Goal: Task Accomplishment & Management: Manage account settings

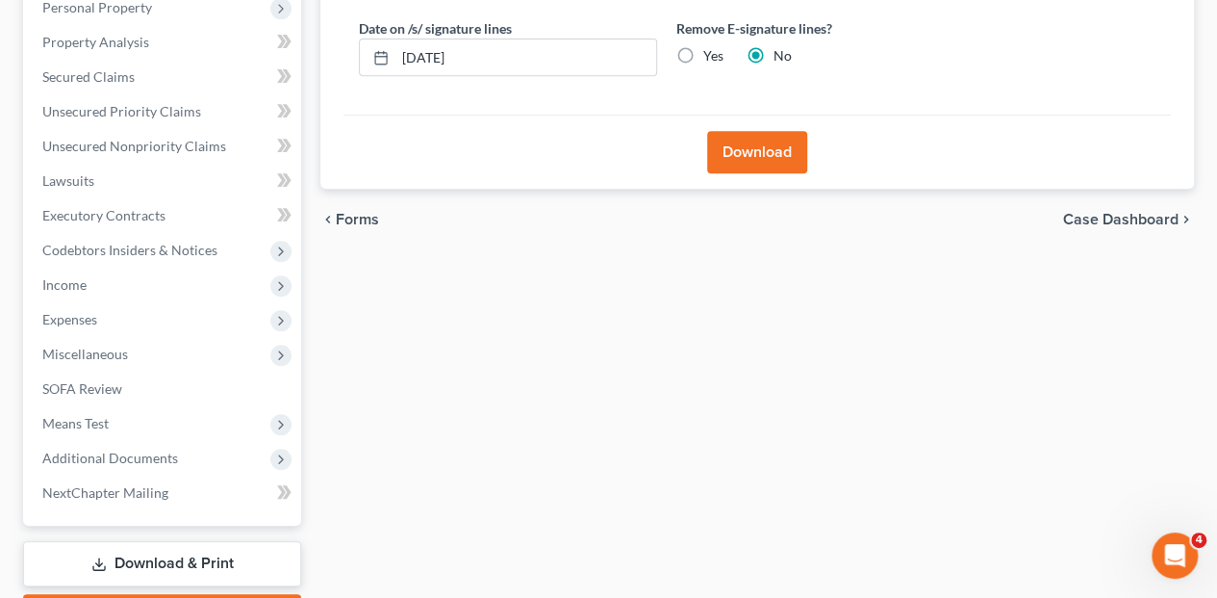
scroll to position [457, 0]
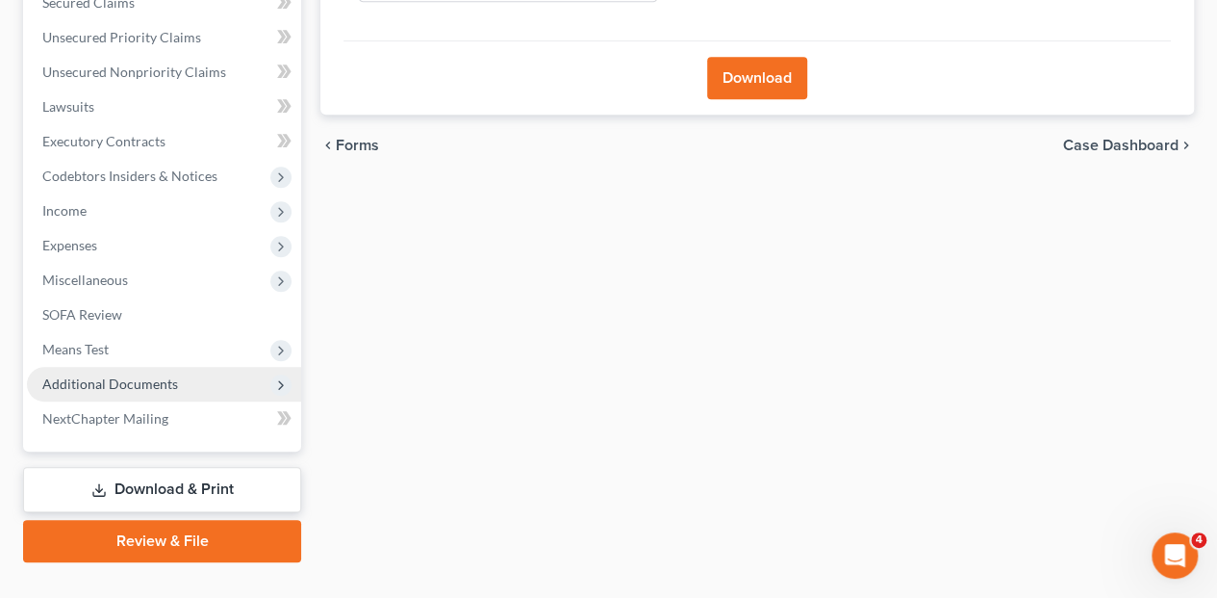
click at [117, 375] on span "Additional Documents" at bounding box center [110, 383] width 136 height 16
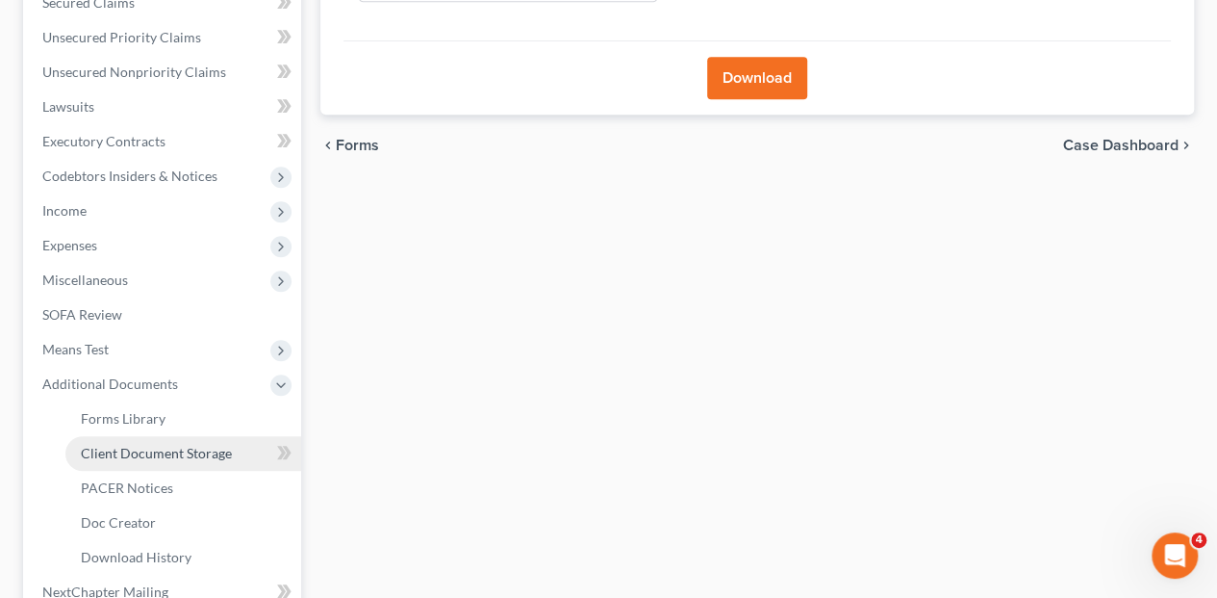
click at [137, 445] on span "Client Document Storage" at bounding box center [156, 453] width 151 height 16
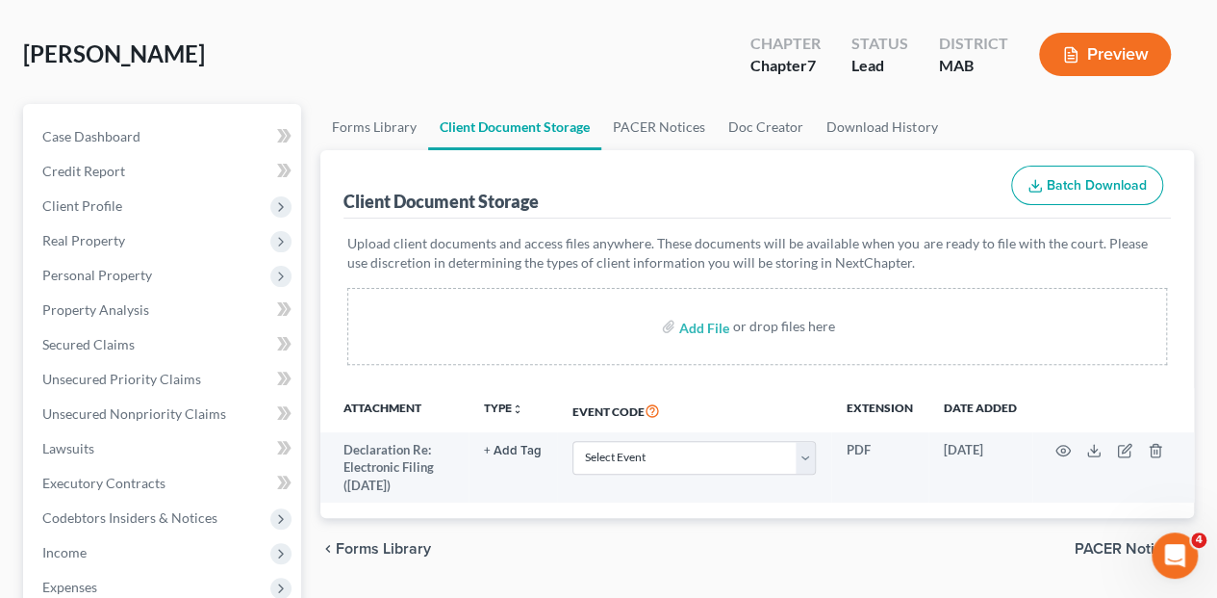
scroll to position [320, 0]
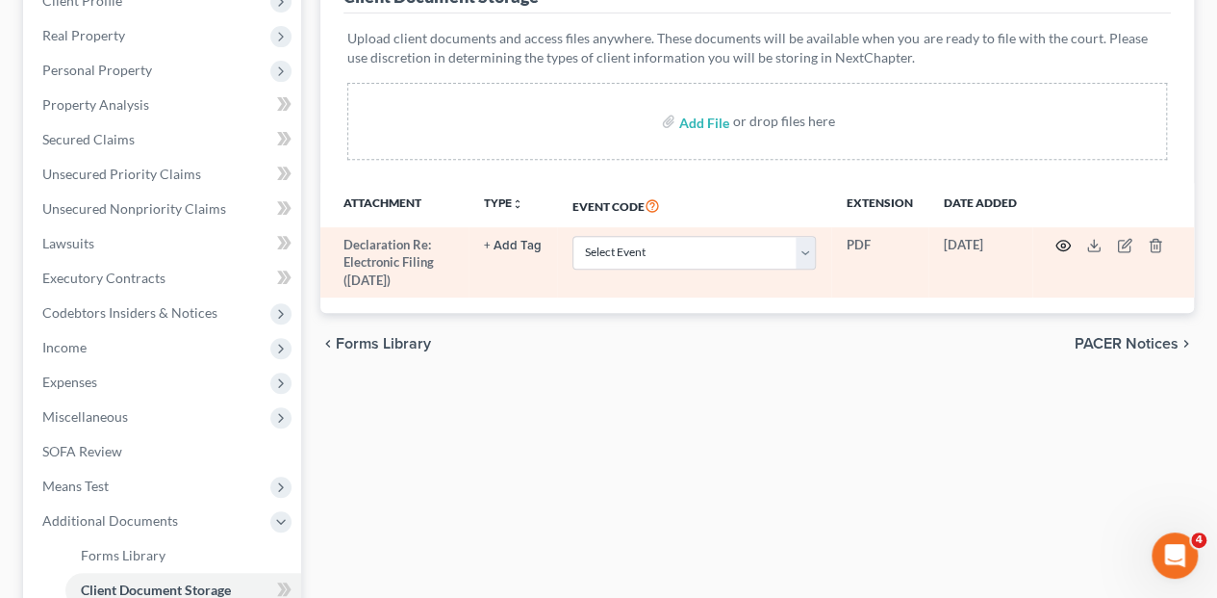
click at [1060, 238] on icon "button" at bounding box center [1062, 245] width 15 height 15
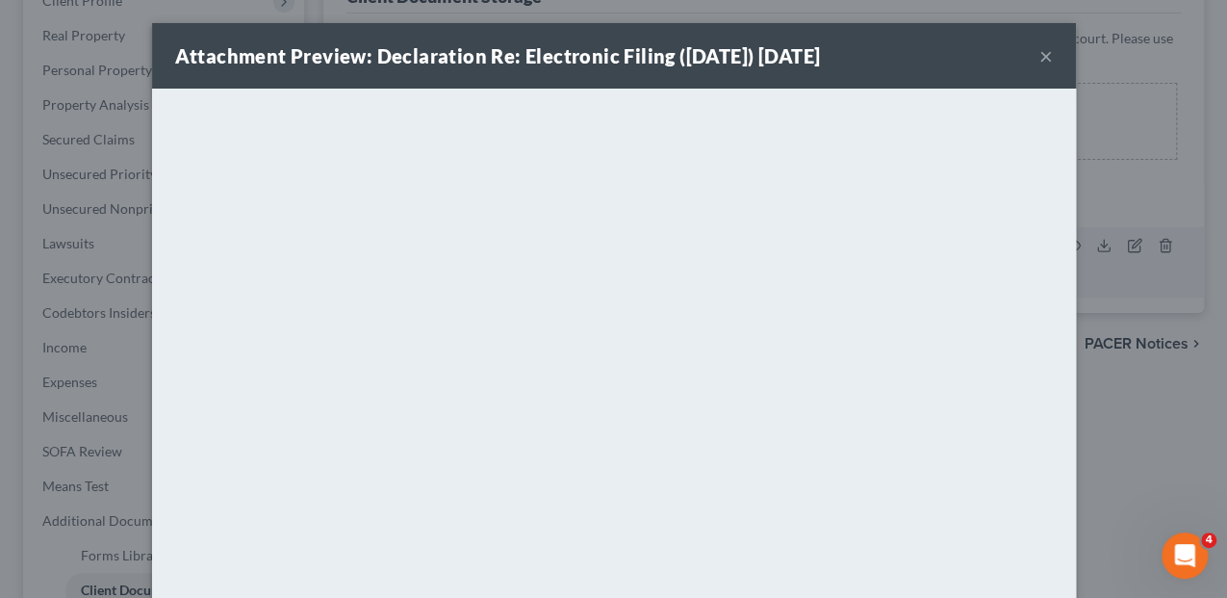
click at [1039, 60] on button "×" at bounding box center [1045, 55] width 13 height 23
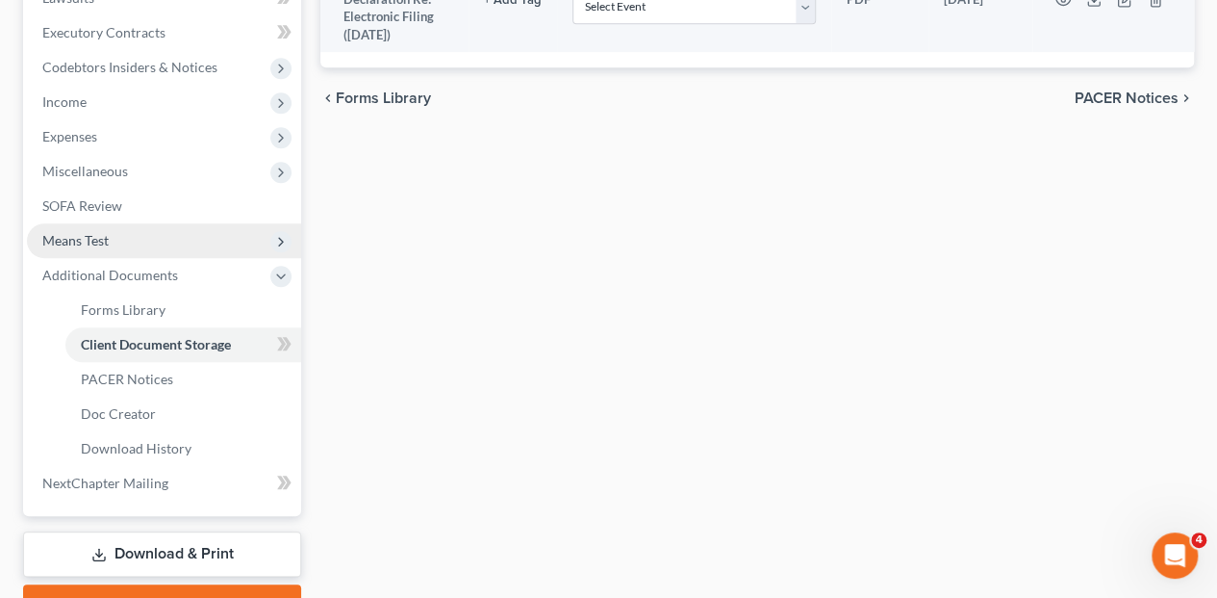
scroll to position [577, 0]
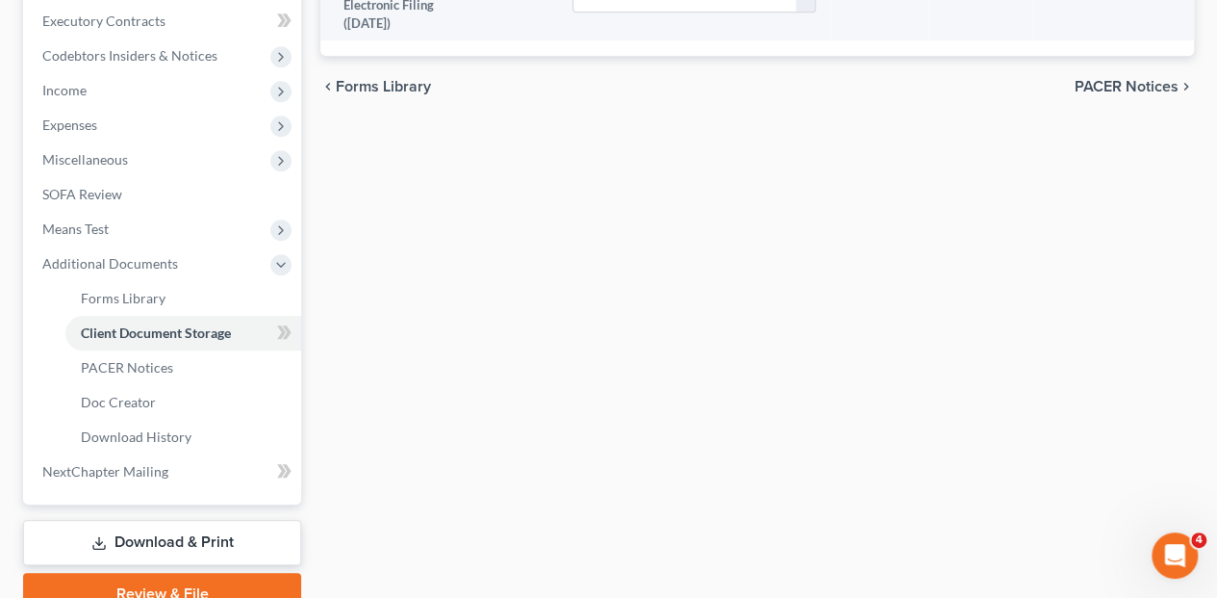
click at [127, 520] on link "Download & Print" at bounding box center [162, 542] width 278 height 45
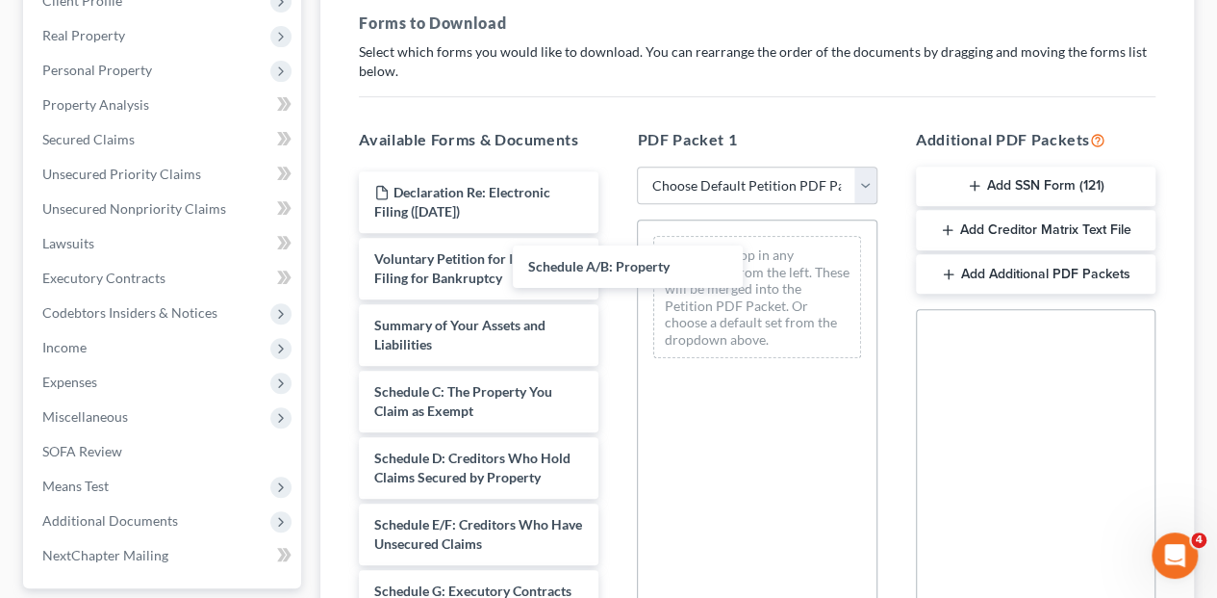
drag, startPoint x: 485, startPoint y: 356, endPoint x: 735, endPoint y: 230, distance: 280.1
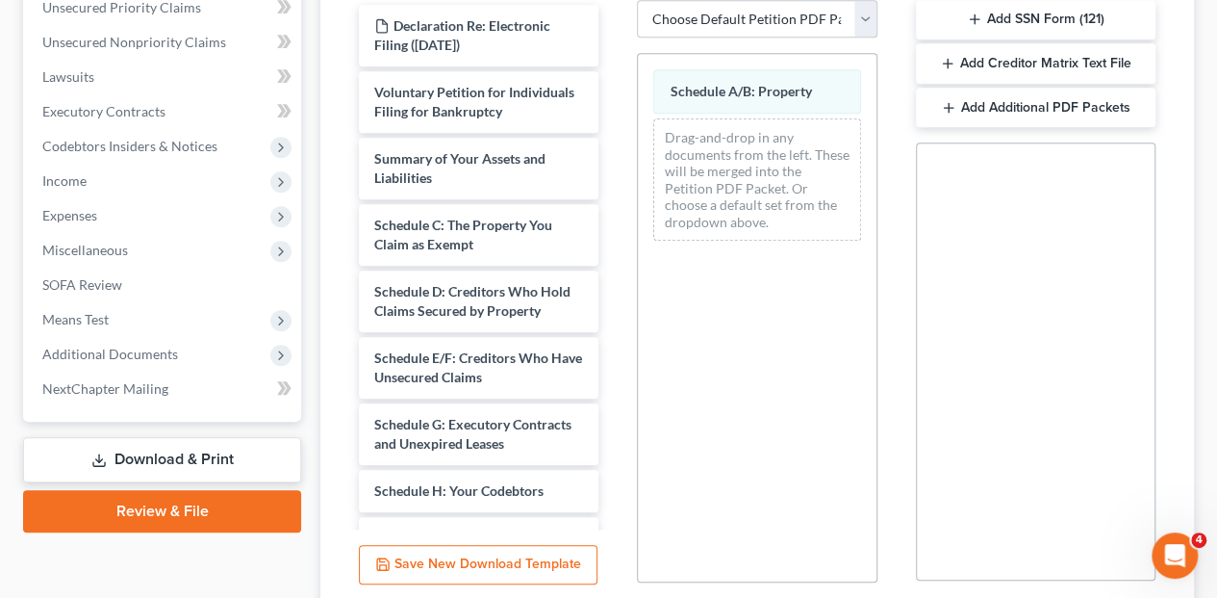
scroll to position [577, 0]
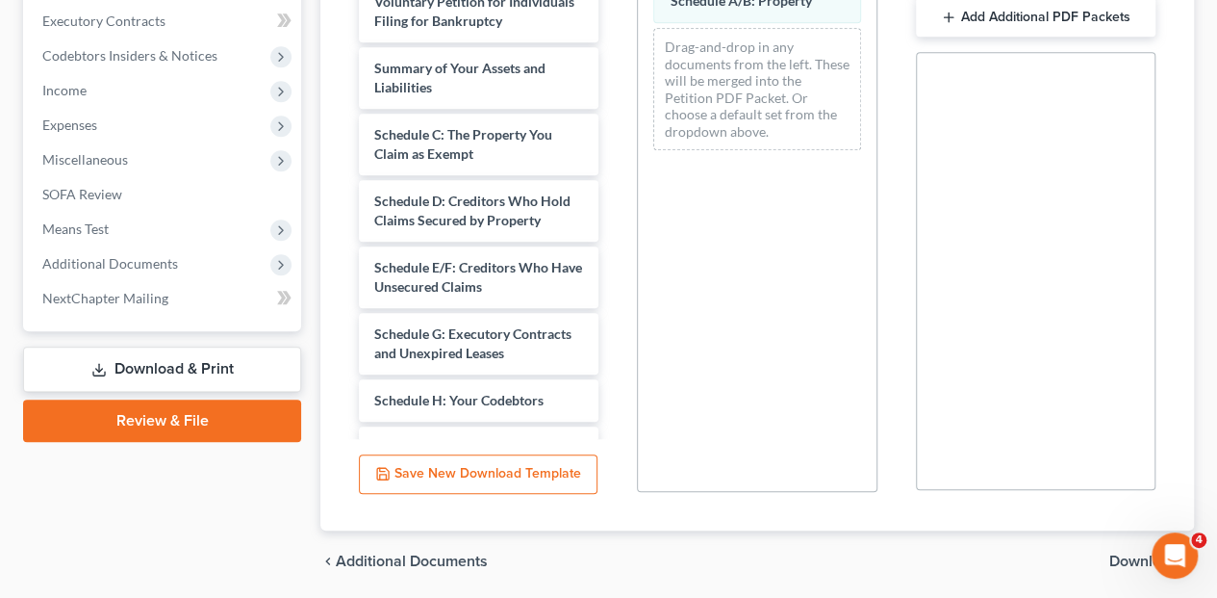
click at [1117, 553] on span "Download" at bounding box center [1143, 560] width 69 height 15
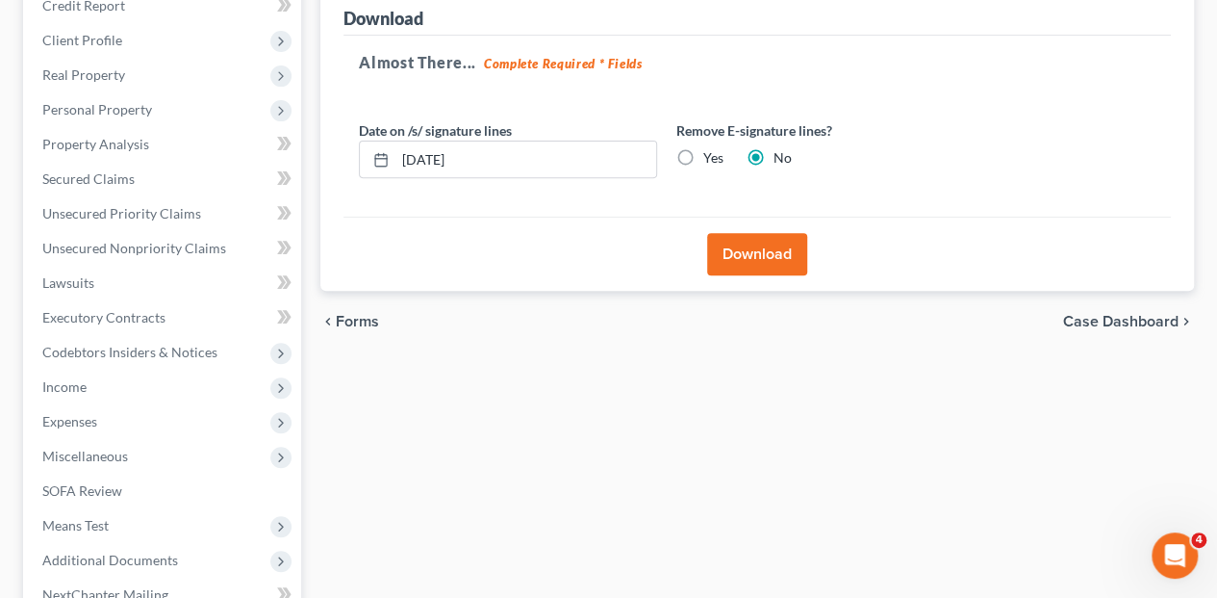
scroll to position [265, 0]
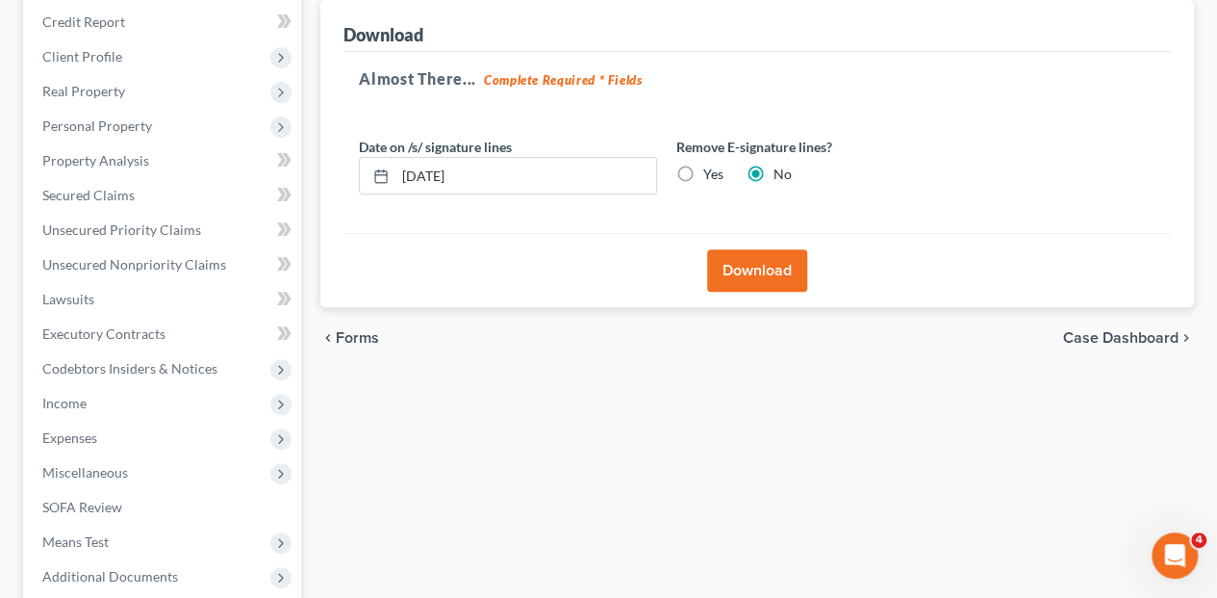
click at [728, 249] on button "Download" at bounding box center [757, 270] width 100 height 42
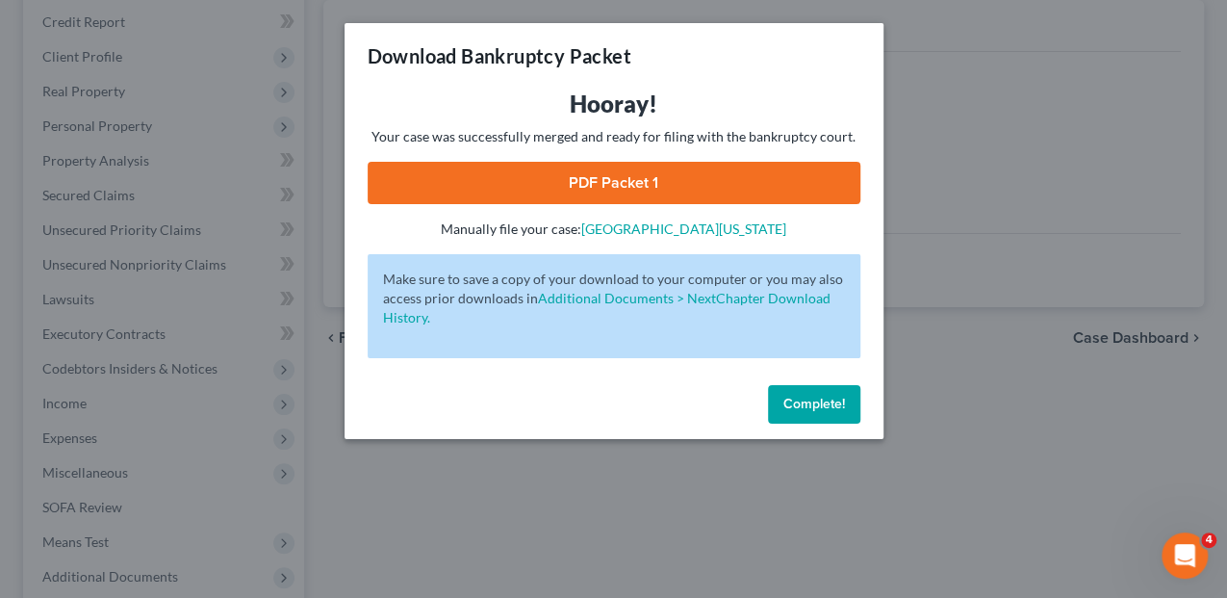
click at [592, 176] on link "PDF Packet 1" at bounding box center [614, 183] width 493 height 42
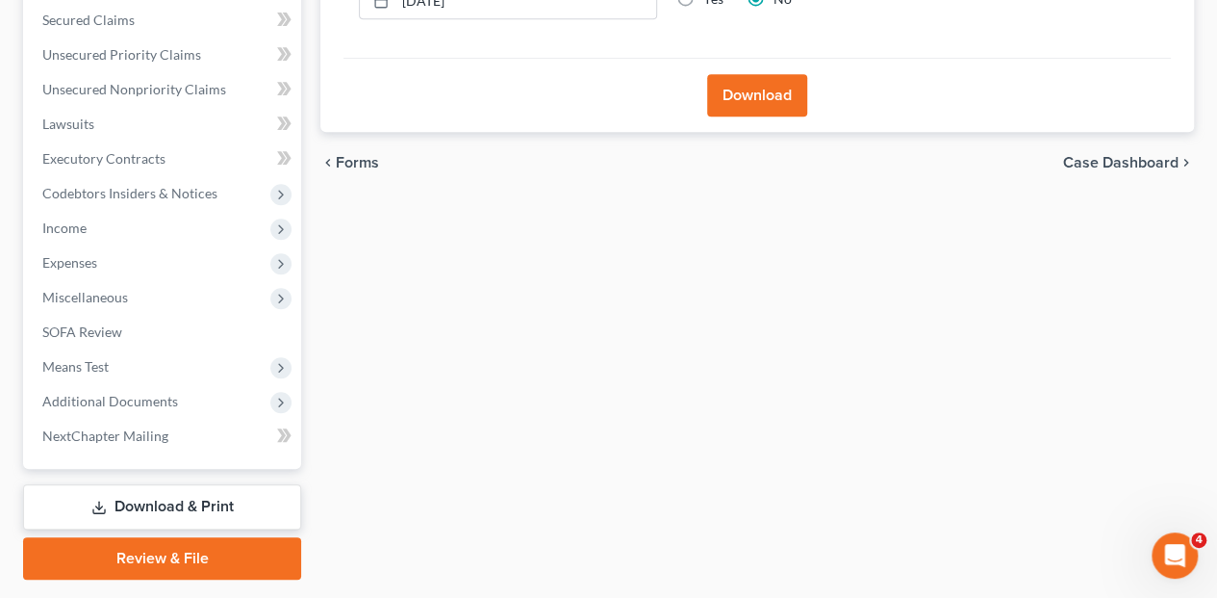
scroll to position [457, 0]
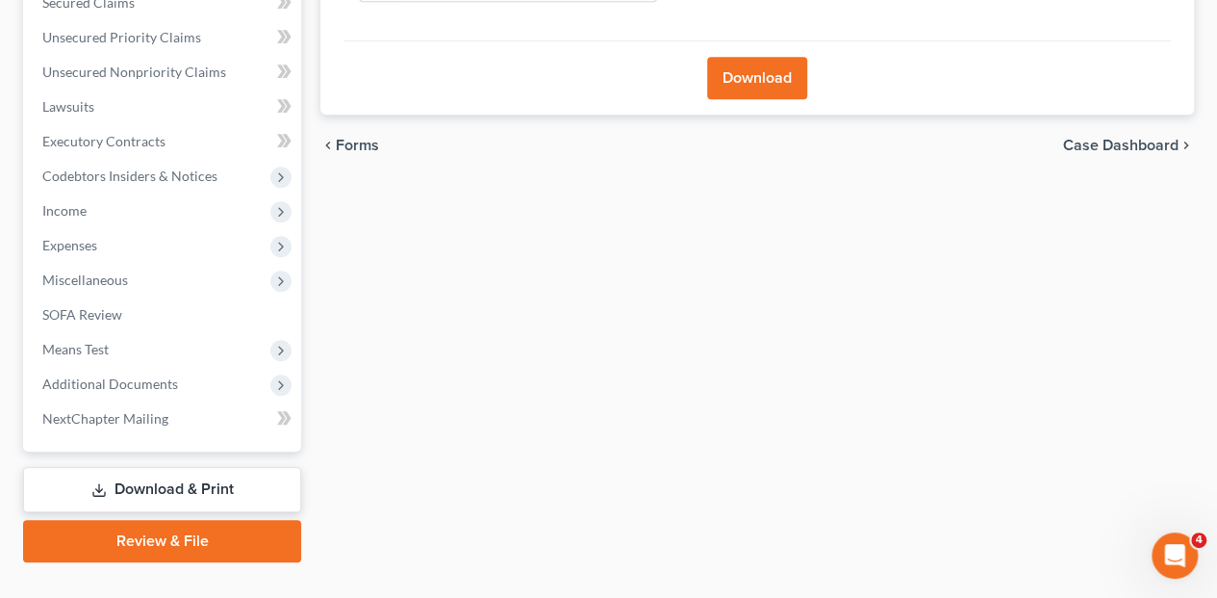
click at [186, 467] on link "Download & Print" at bounding box center [162, 489] width 278 height 45
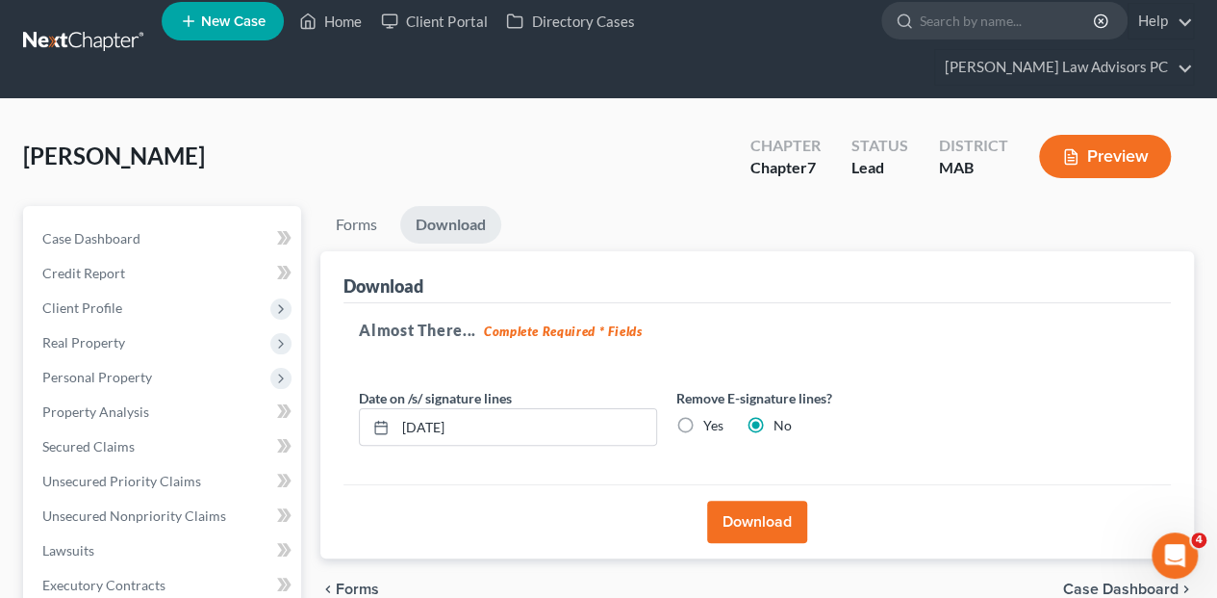
scroll to position [8, 0]
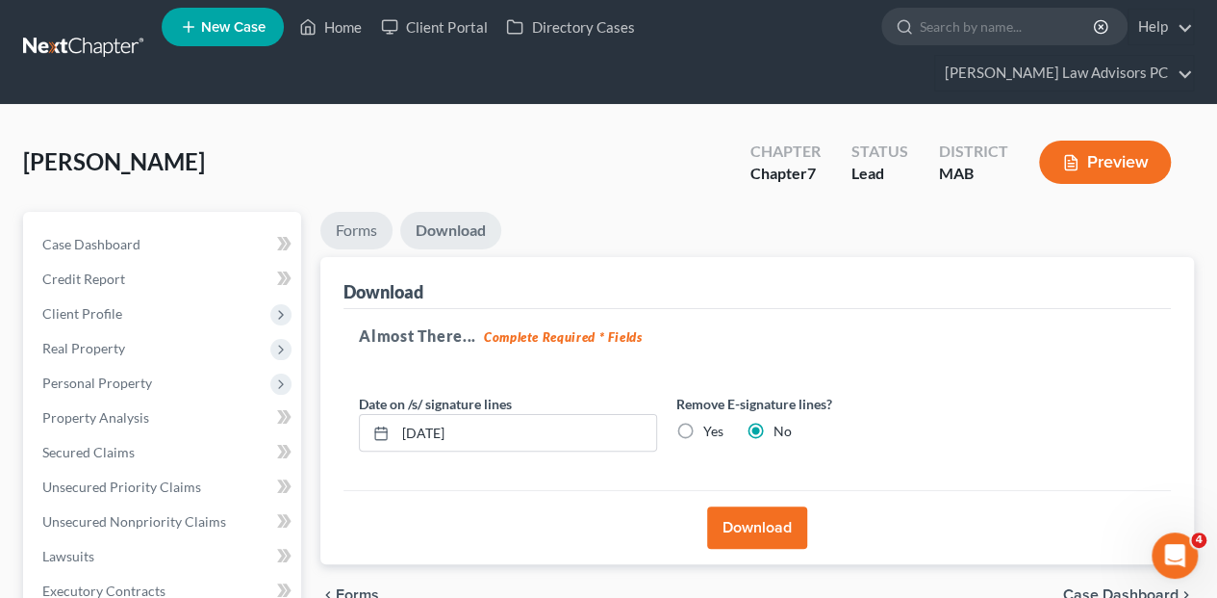
click at [360, 212] on link "Forms" at bounding box center [356, 231] width 72 height 38
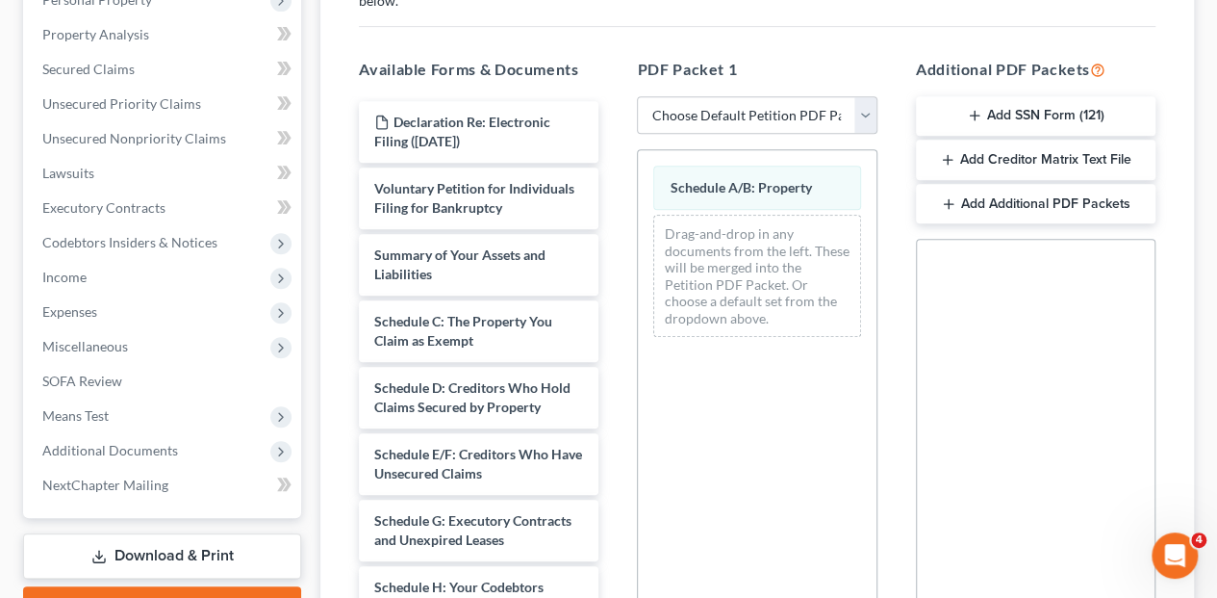
scroll to position [393, 0]
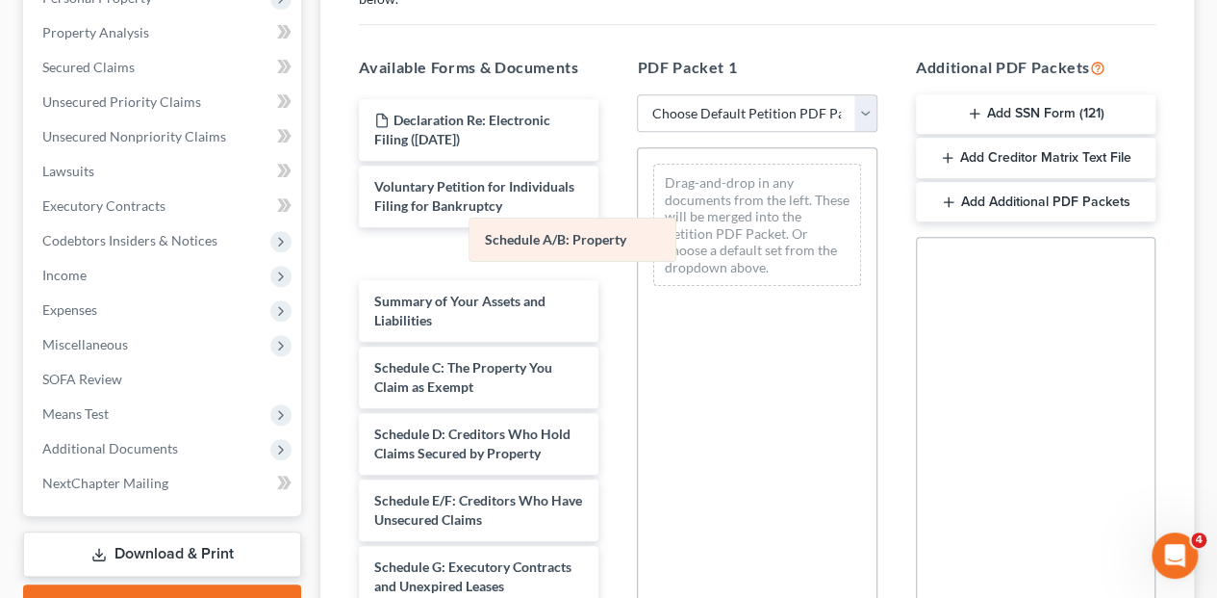
drag, startPoint x: 683, startPoint y: 147, endPoint x: 448, endPoint y: 250, distance: 256.3
click at [638, 250] on div "Schedule A/B: Property Schedule A/B: Property Drag-and-drop in any documents fr…" at bounding box center [757, 224] width 238 height 153
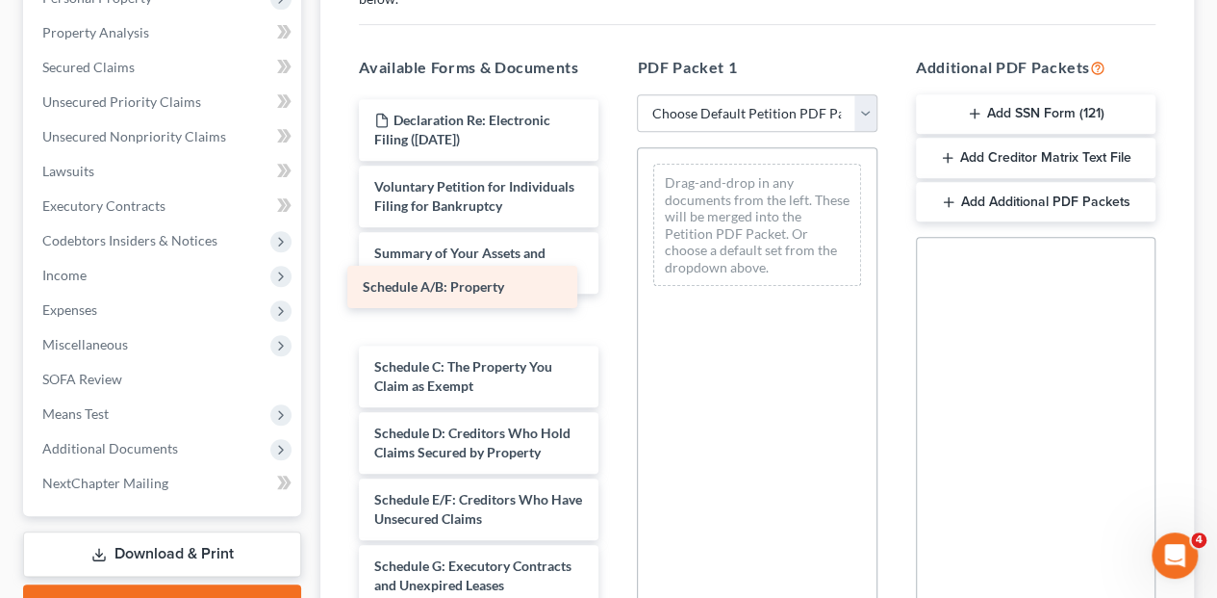
drag, startPoint x: 421, startPoint y: 216, endPoint x: 410, endPoint y: 283, distance: 68.3
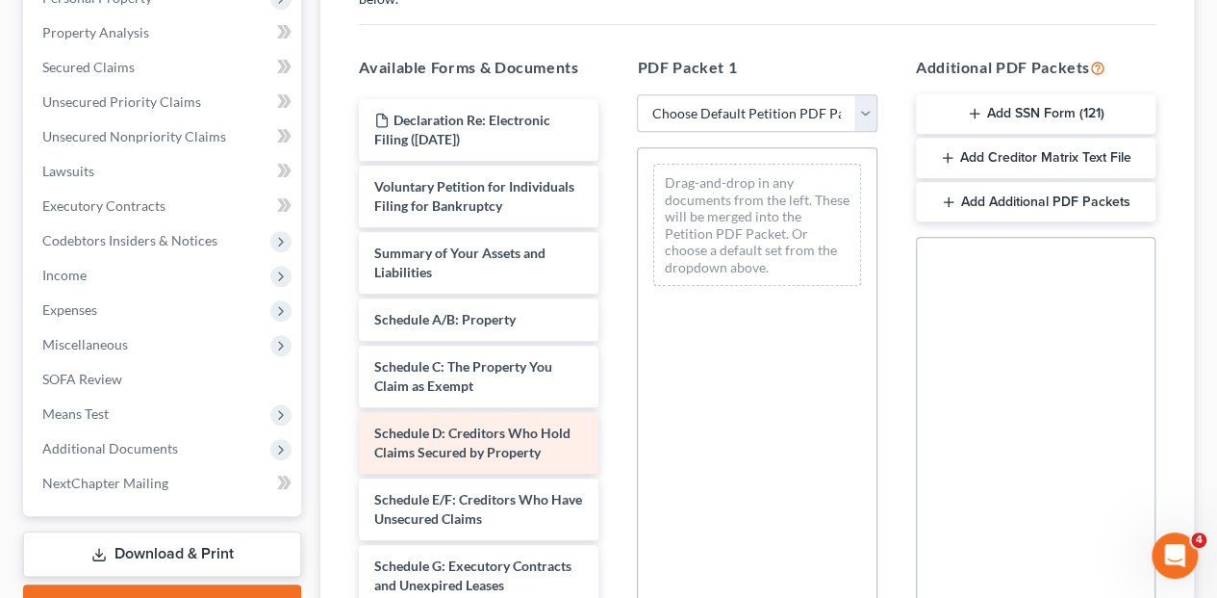
click at [436, 424] on span "Schedule D: Creditors Who Hold Claims Secured by Property" at bounding box center [472, 442] width 196 height 36
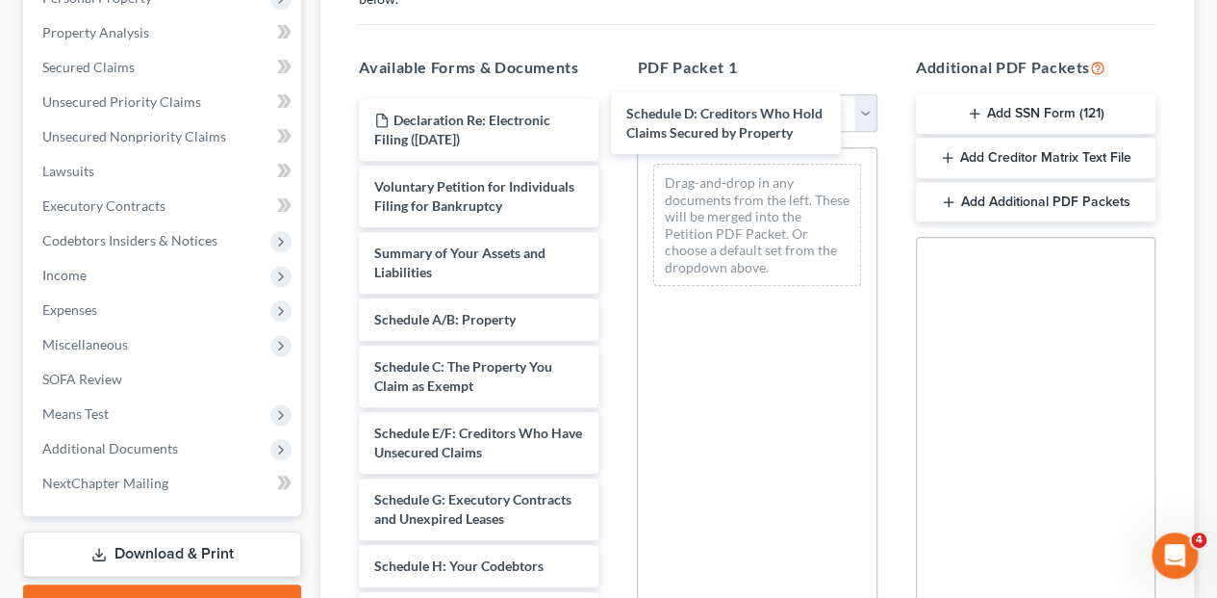
drag, startPoint x: 465, startPoint y: 402, endPoint x: 727, endPoint y: 110, distance: 393.1
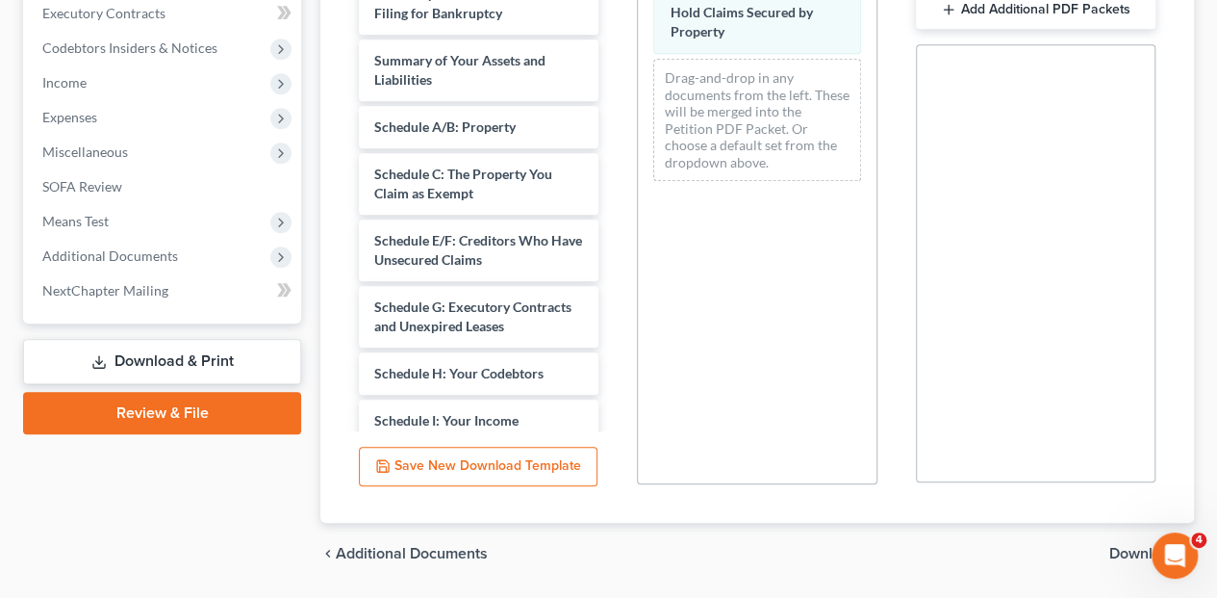
scroll to position [608, 0]
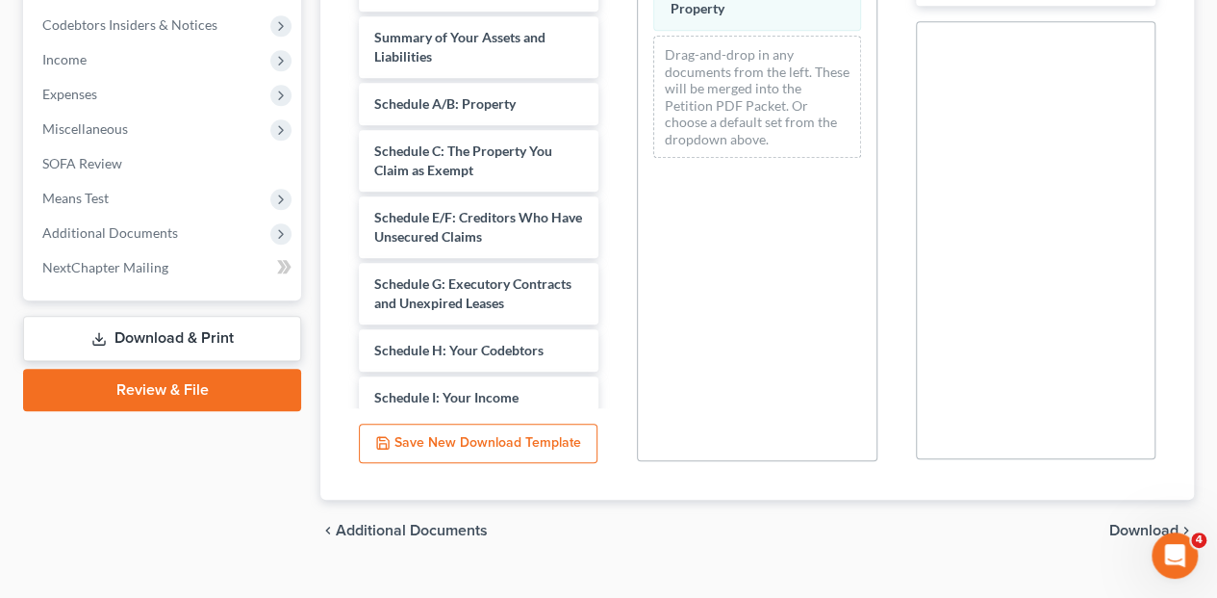
click at [1151, 522] on span "Download" at bounding box center [1143, 529] width 69 height 15
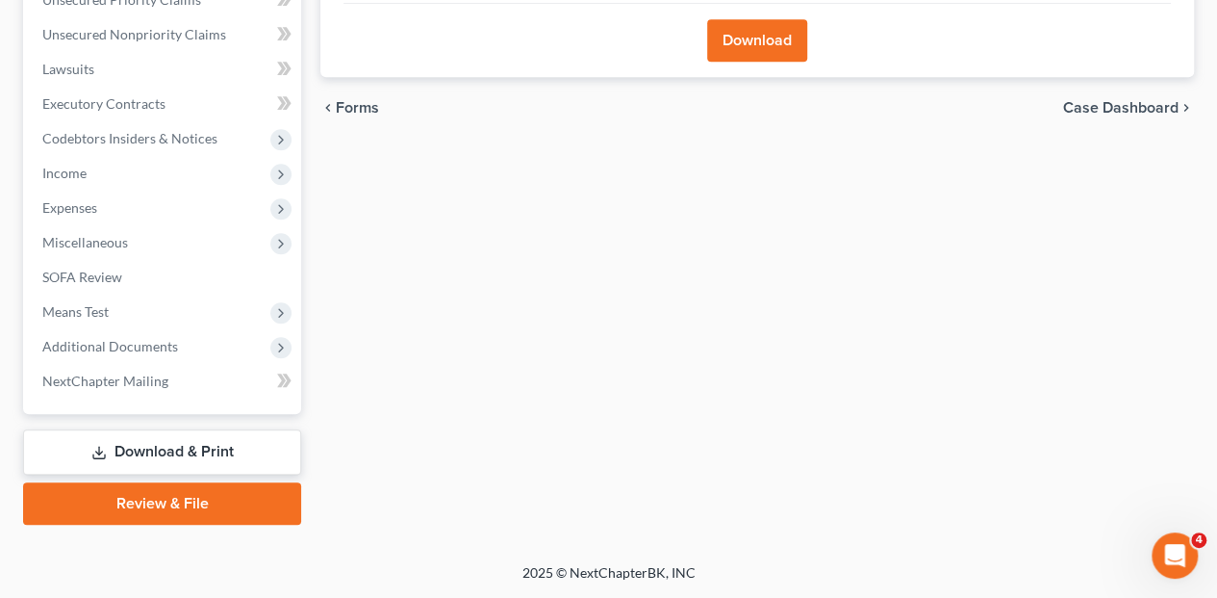
scroll to position [457, 0]
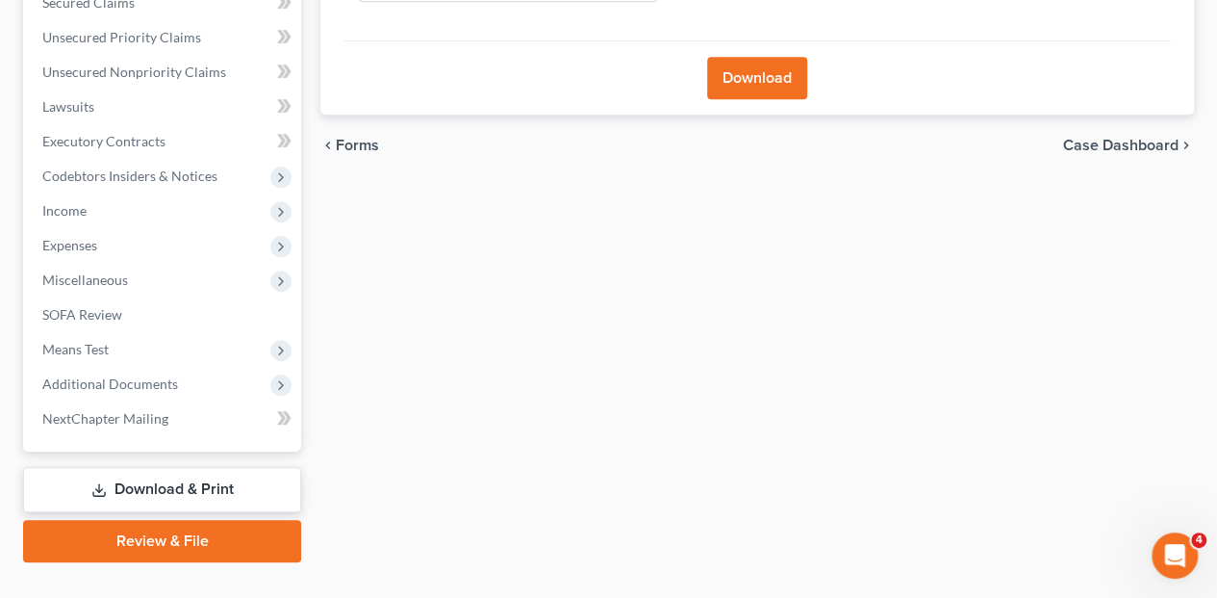
click at [760, 57] on button "Download" at bounding box center [757, 78] width 100 height 42
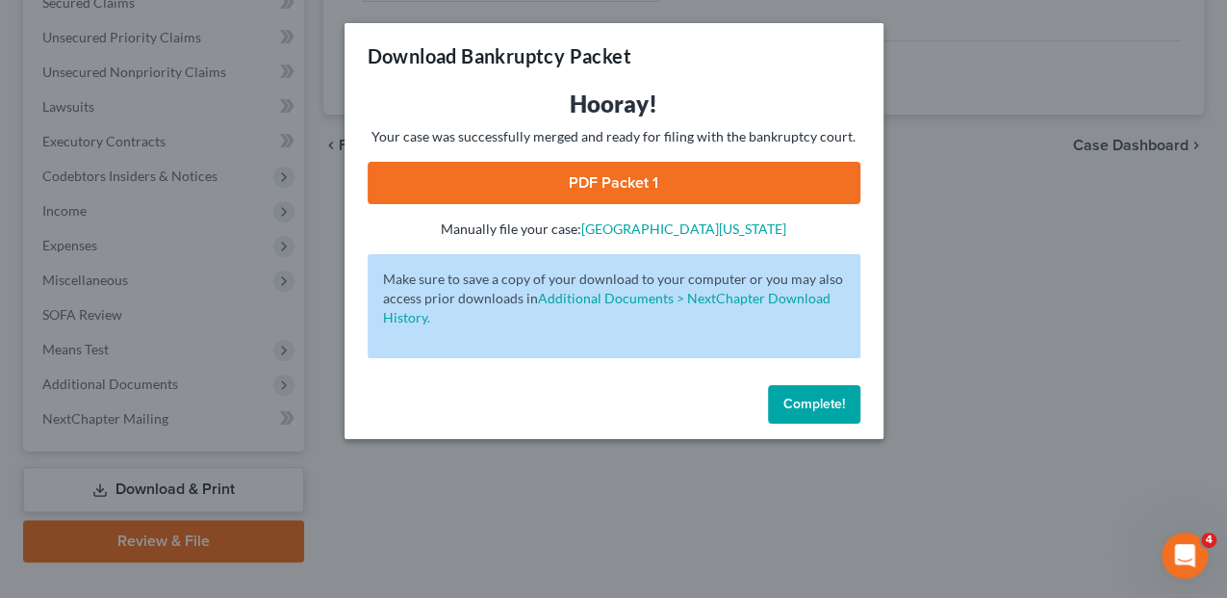
click at [614, 185] on link "PDF Packet 1" at bounding box center [614, 183] width 493 height 42
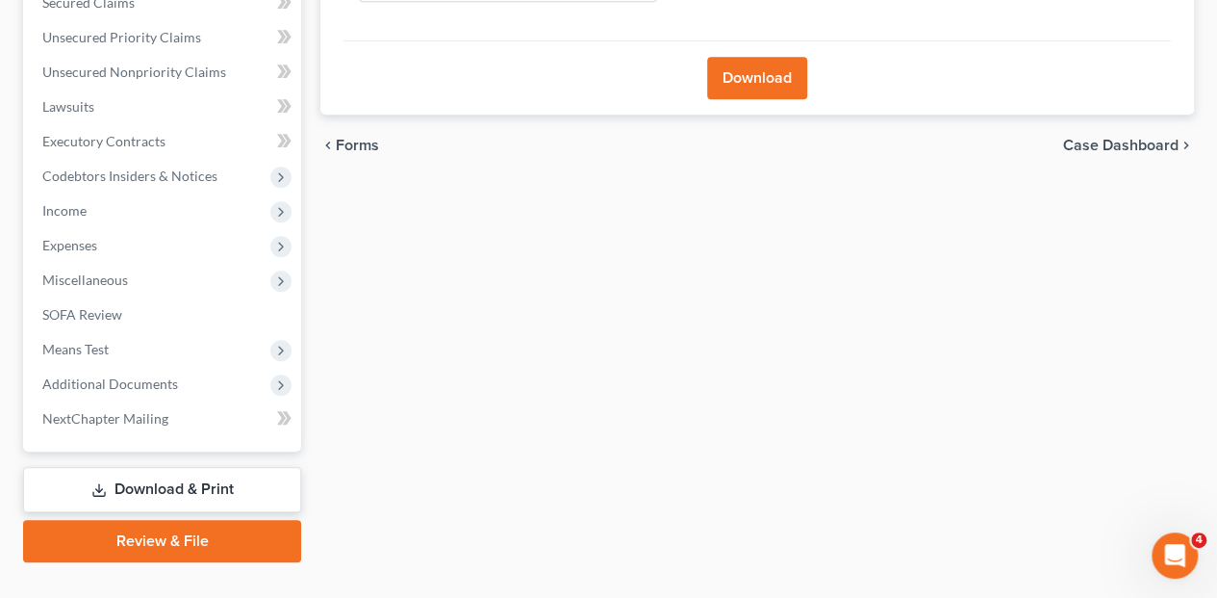
click at [192, 467] on link "Download & Print" at bounding box center [162, 489] width 278 height 45
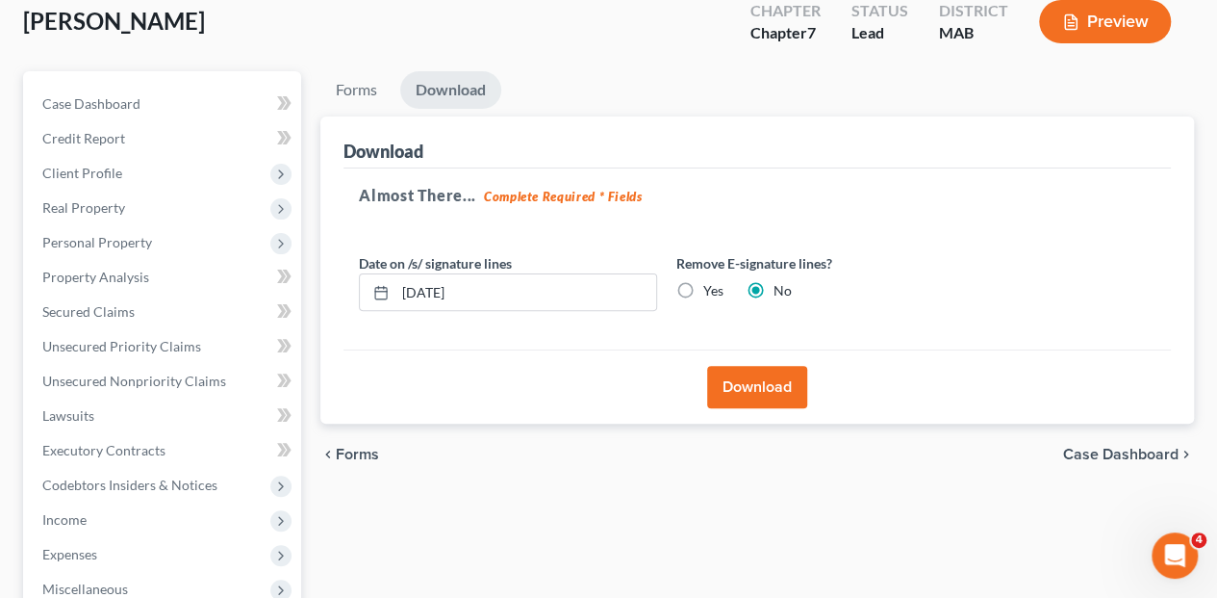
scroll to position [8, 0]
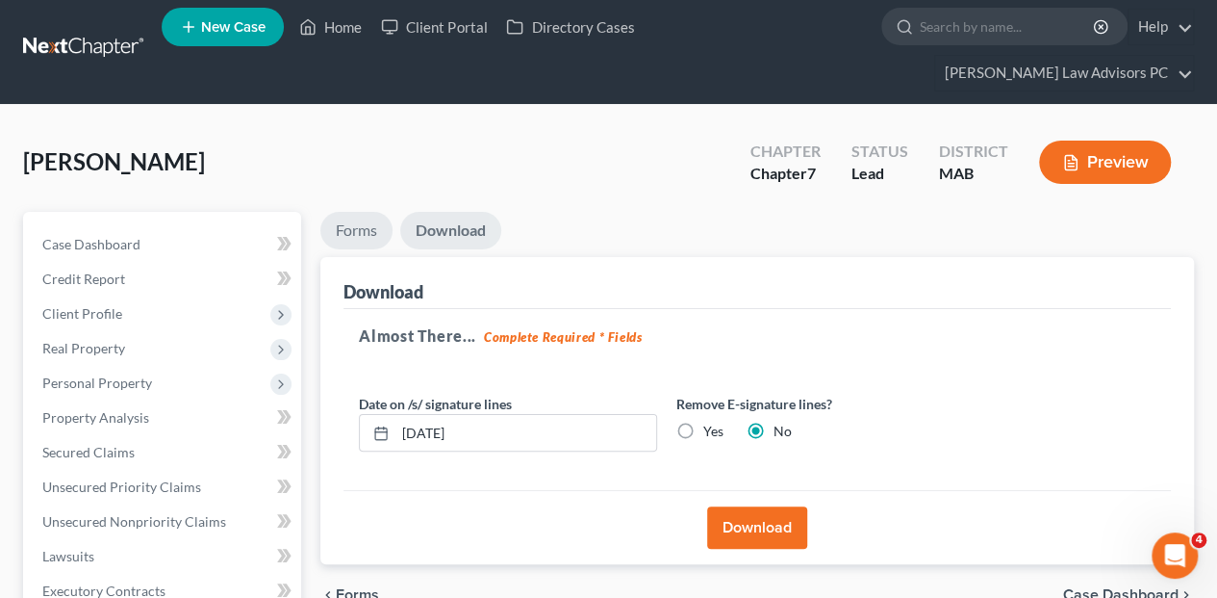
click at [346, 212] on link "Forms" at bounding box center [356, 231] width 72 height 38
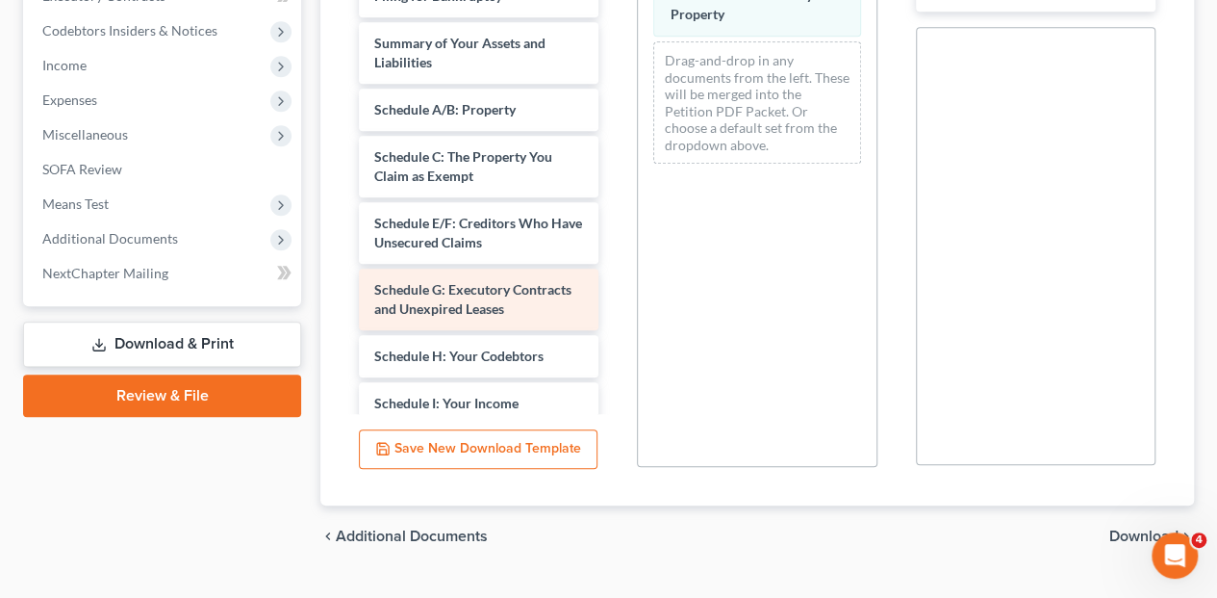
scroll to position [608, 0]
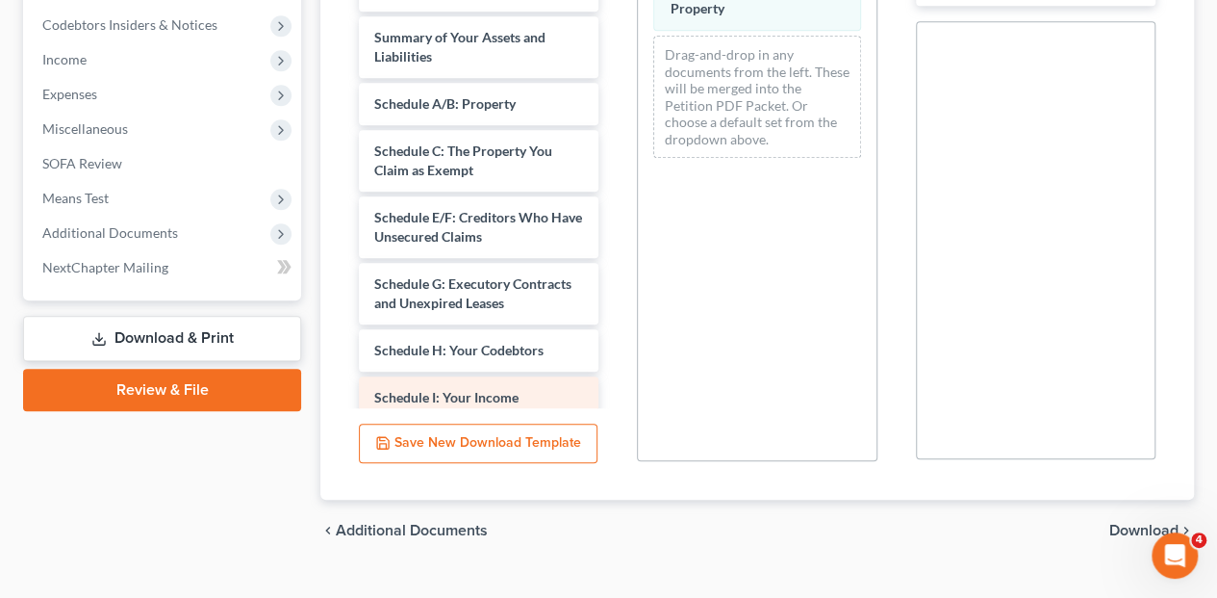
click at [443, 389] on span "Schedule I: Your Income" at bounding box center [446, 397] width 144 height 16
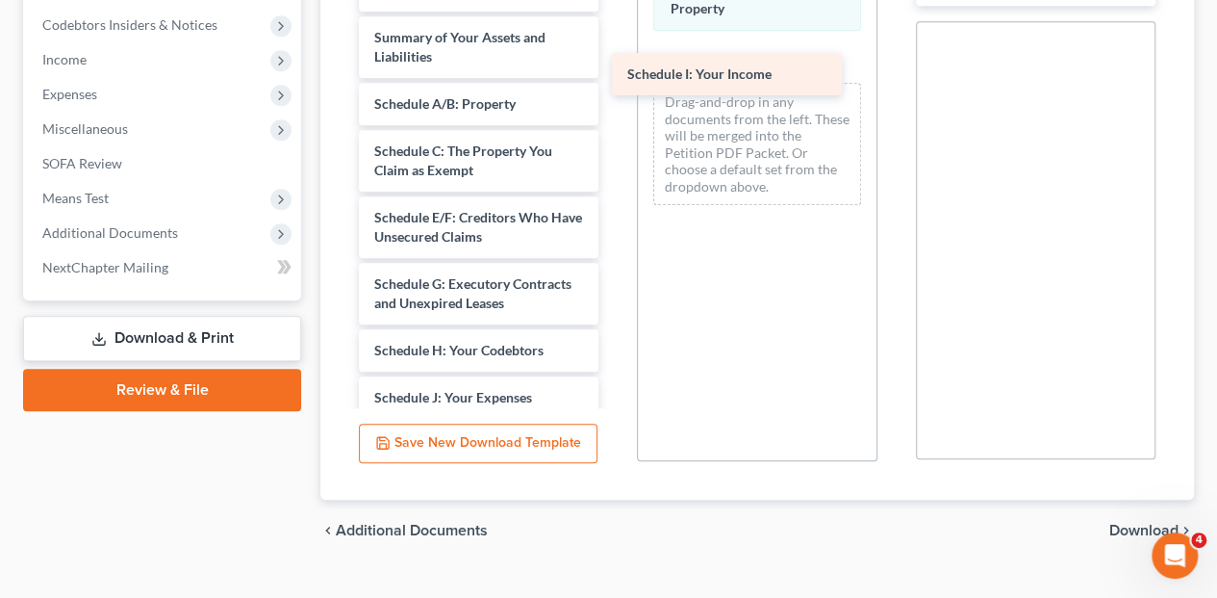
drag, startPoint x: 517, startPoint y: 353, endPoint x: 774, endPoint y: 48, distance: 398.8
click at [614, 50] on div "Schedule I: Your Income Declaration Re: Electronic Filing ([DATE]) Voluntary Pe…" at bounding box center [478, 426] width 270 height 1085
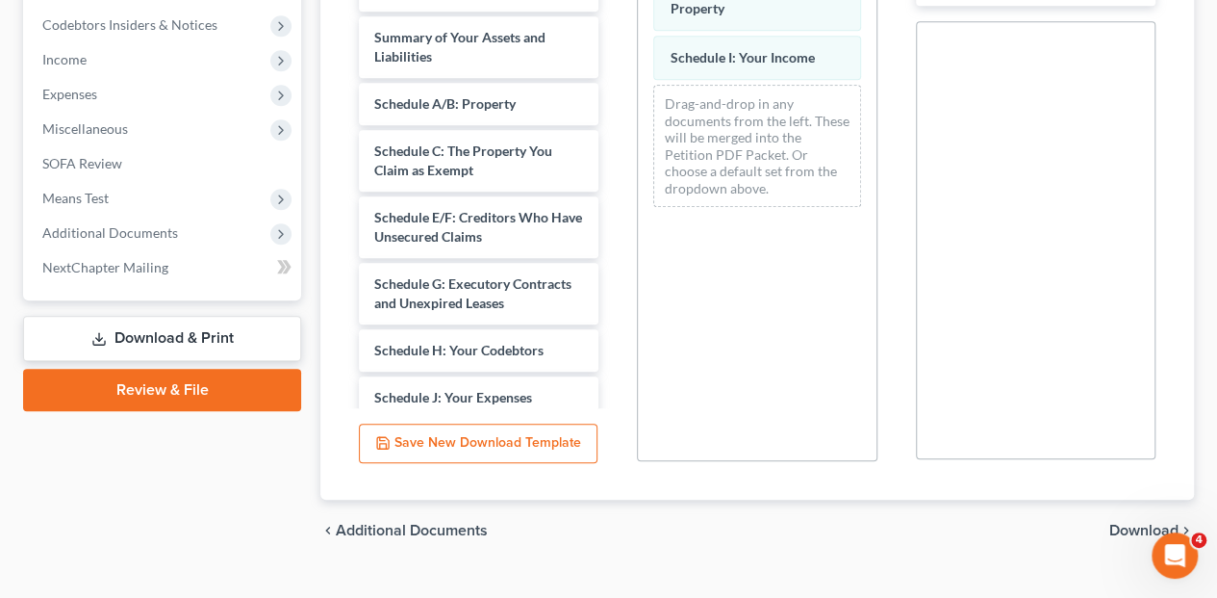
click at [1125, 522] on span "Download" at bounding box center [1143, 529] width 69 height 15
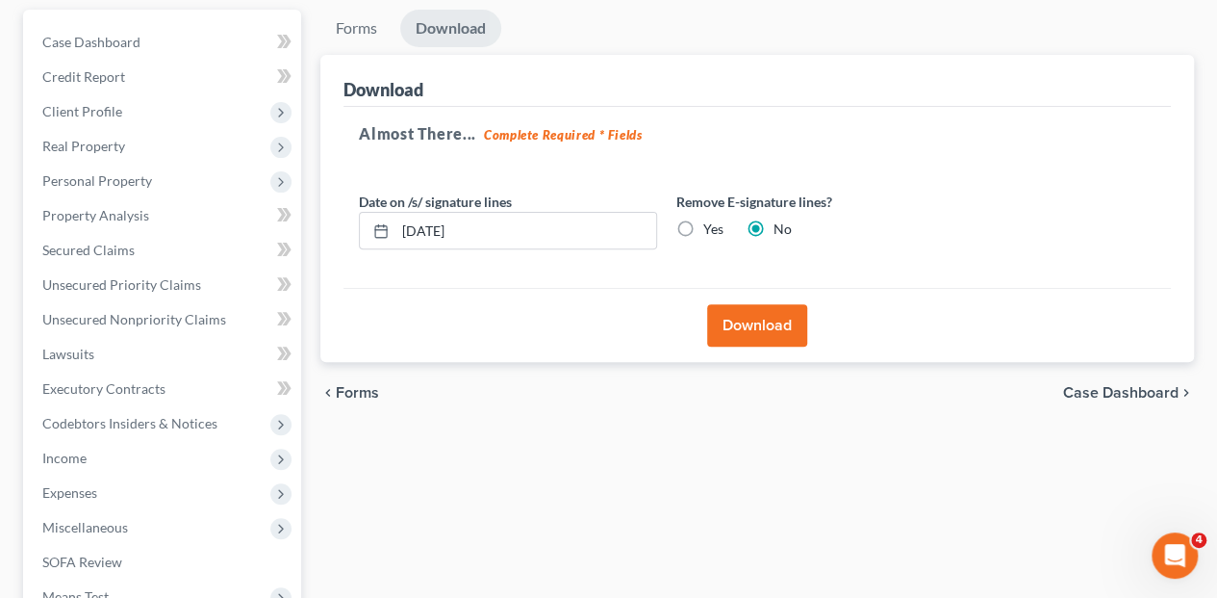
scroll to position [137, 0]
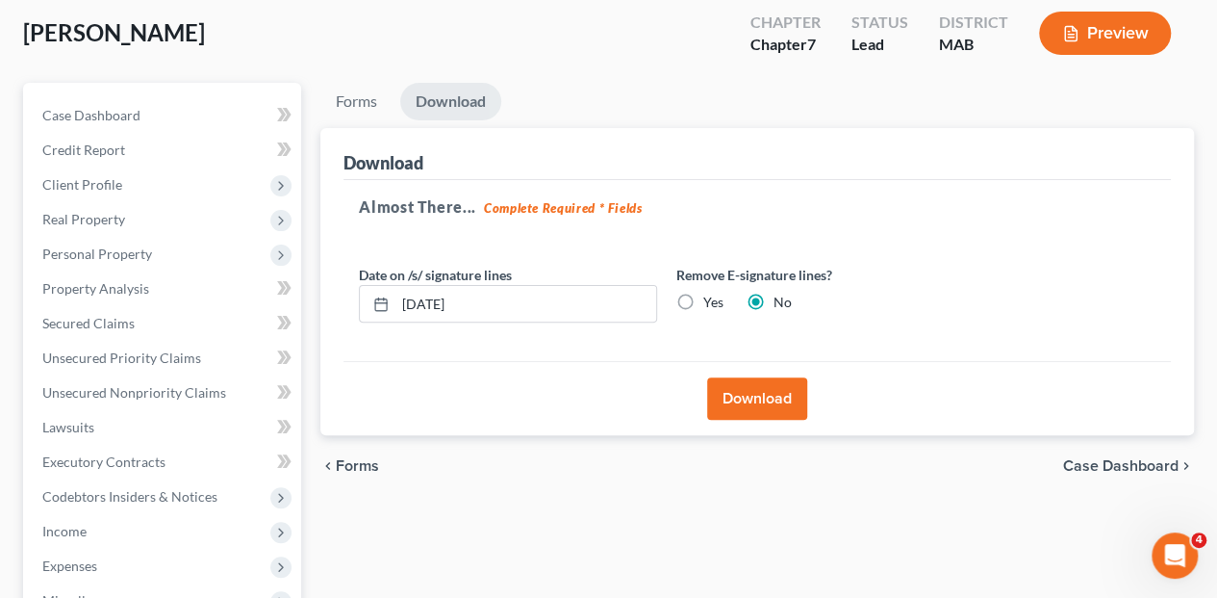
click at [774, 377] on button "Download" at bounding box center [757, 398] width 100 height 42
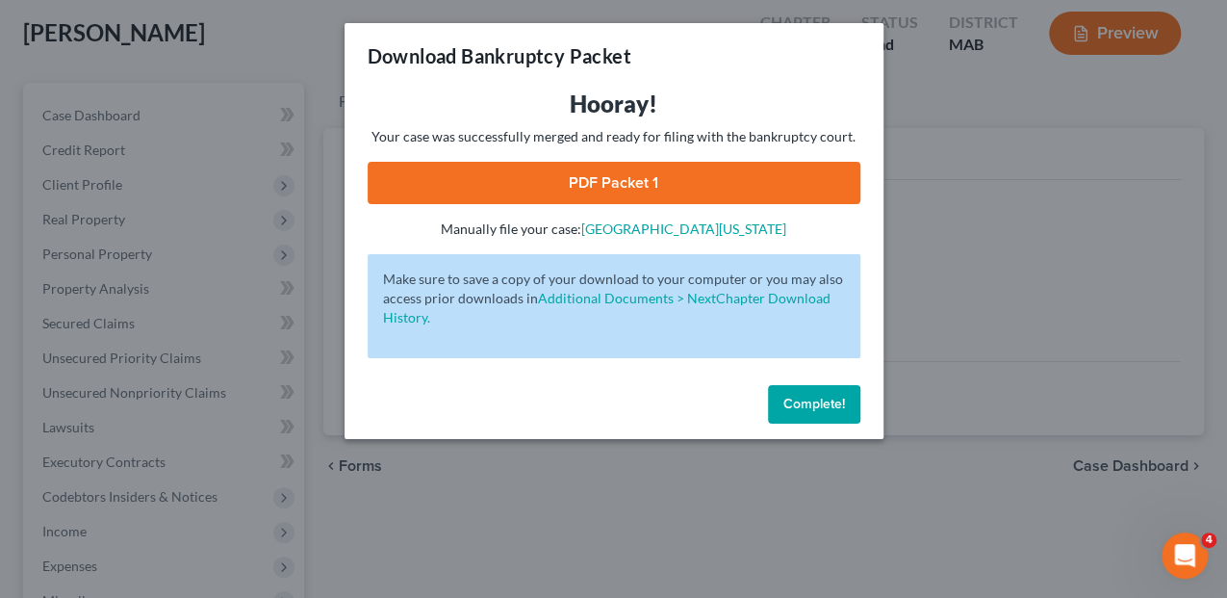
click at [558, 185] on link "PDF Packet 1" at bounding box center [614, 183] width 493 height 42
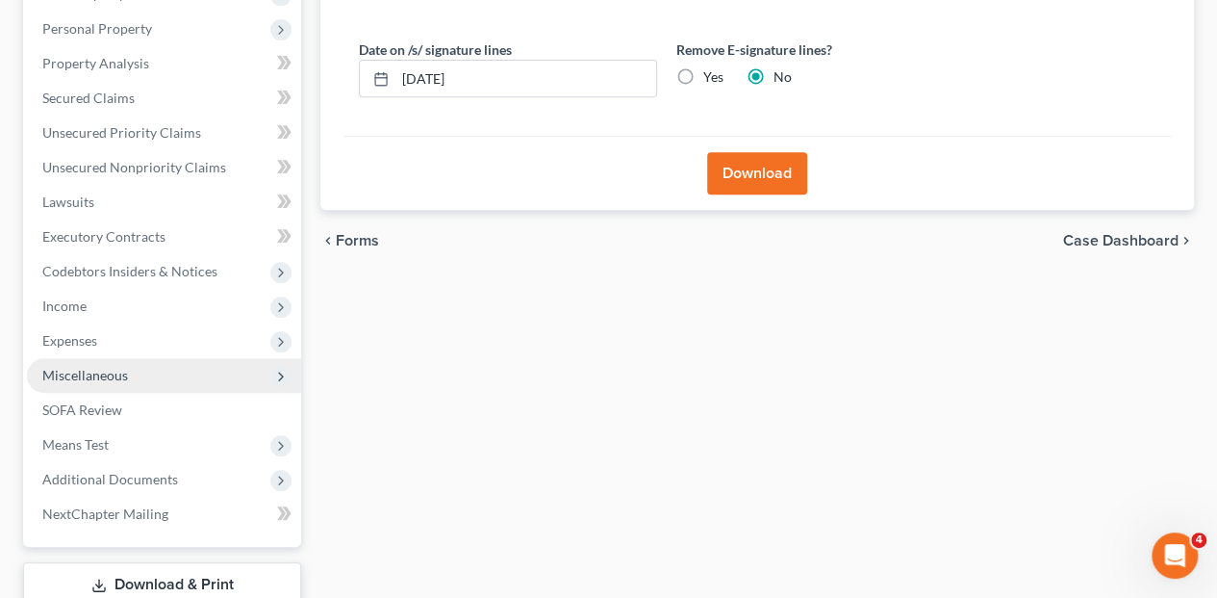
scroll to position [393, 0]
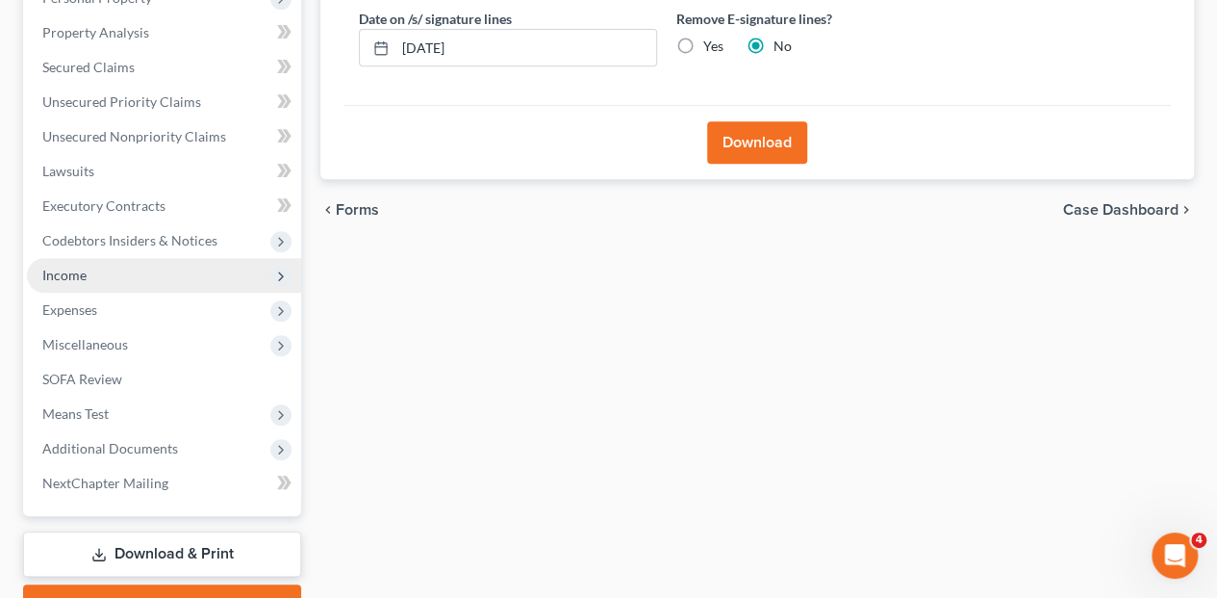
click at [65, 267] on span "Income" at bounding box center [64, 275] width 44 height 16
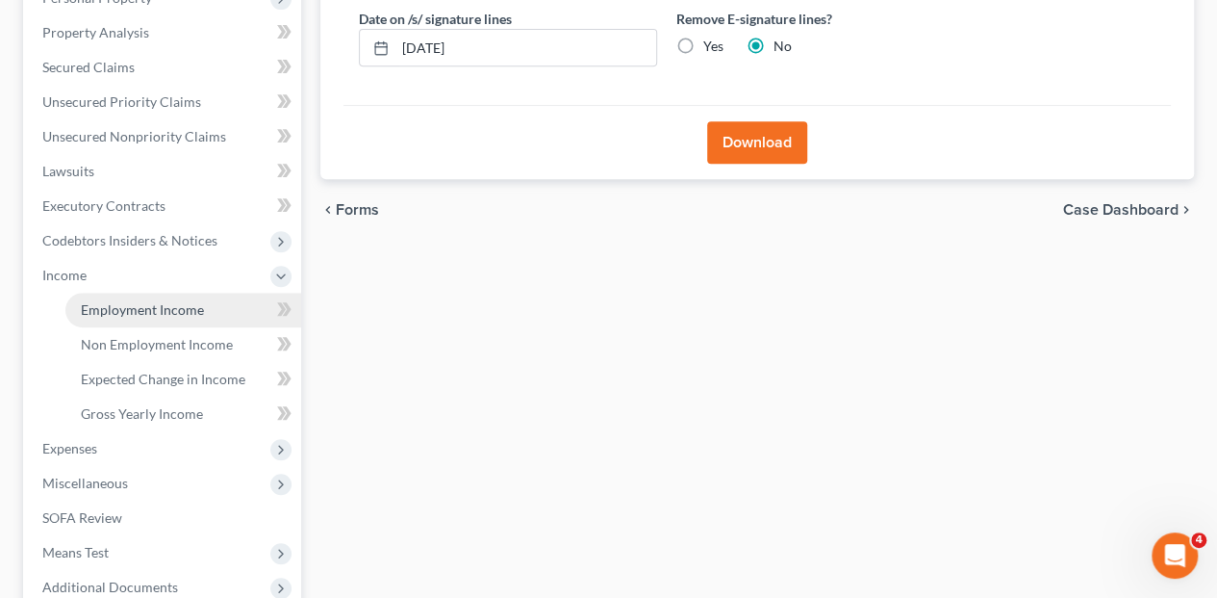
click at [123, 301] on span "Employment Income" at bounding box center [142, 309] width 123 height 16
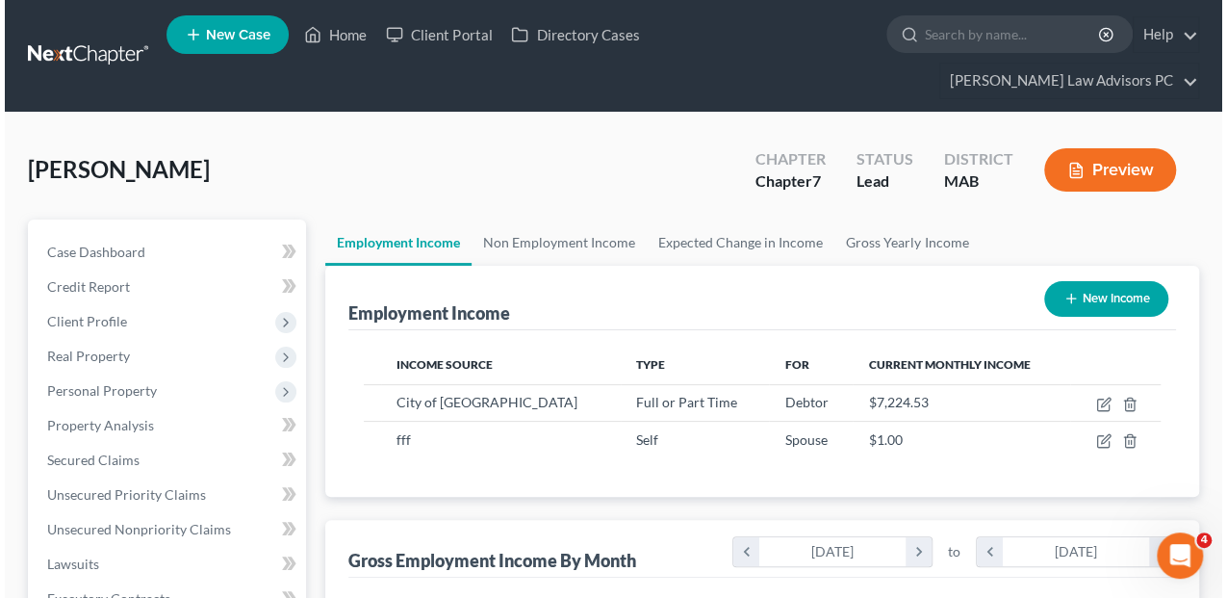
scroll to position [343, 487]
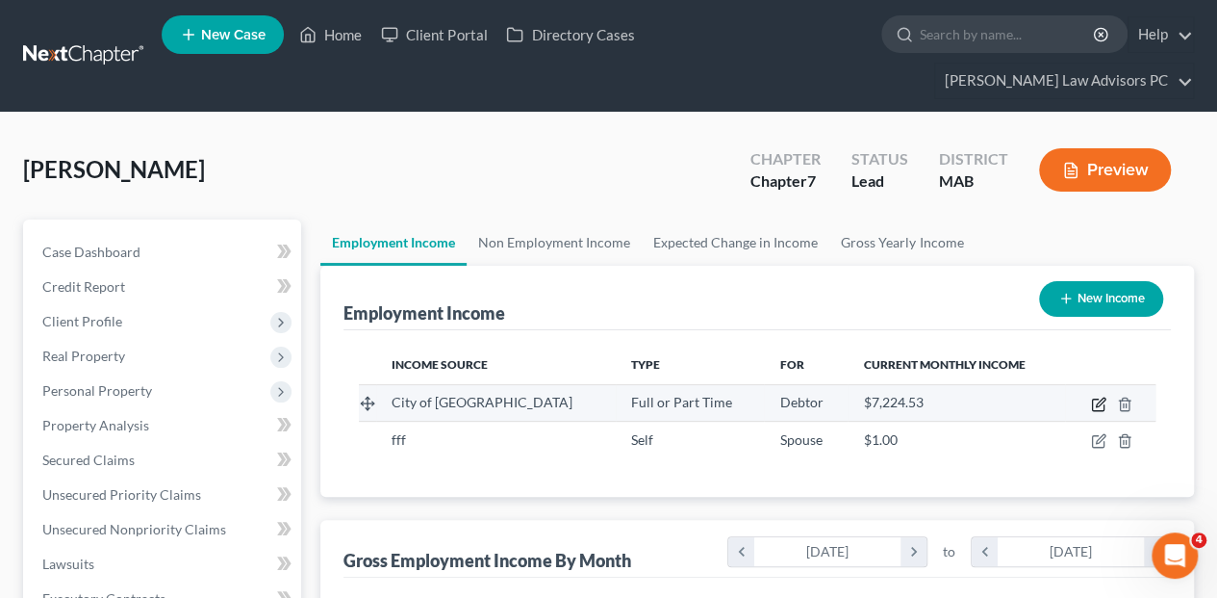
click at [1097, 397] on icon "button" at bounding box center [1100, 401] width 9 height 9
select select "0"
select select "22"
select select "3"
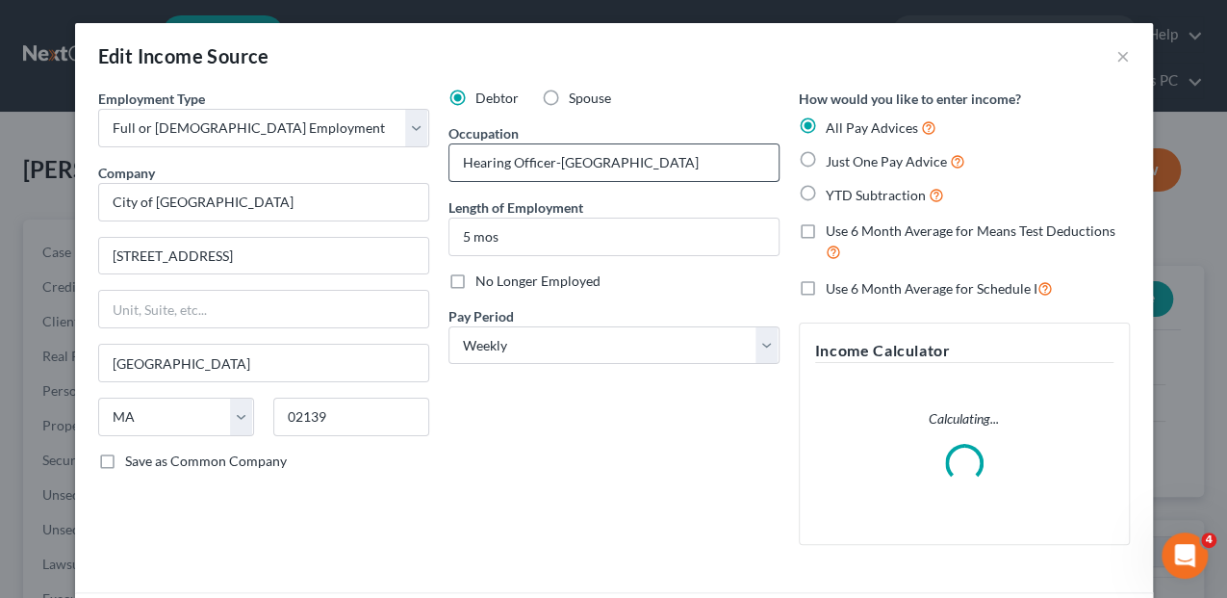
scroll to position [343, 491]
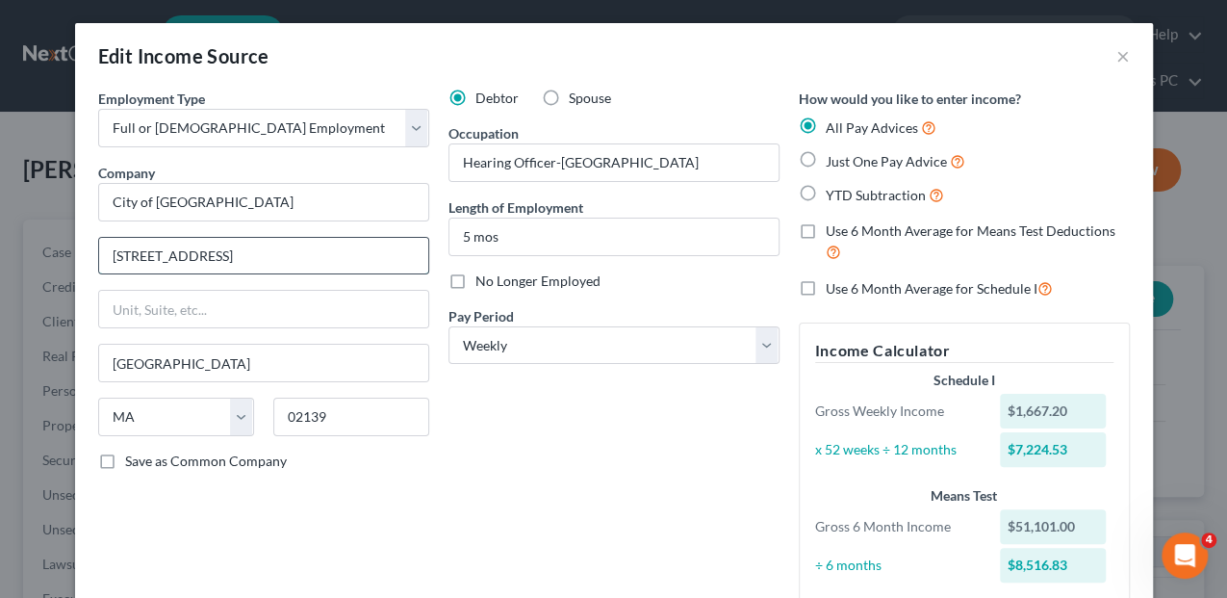
click at [179, 254] on input "[STREET_ADDRESS]" at bounding box center [263, 256] width 329 height 37
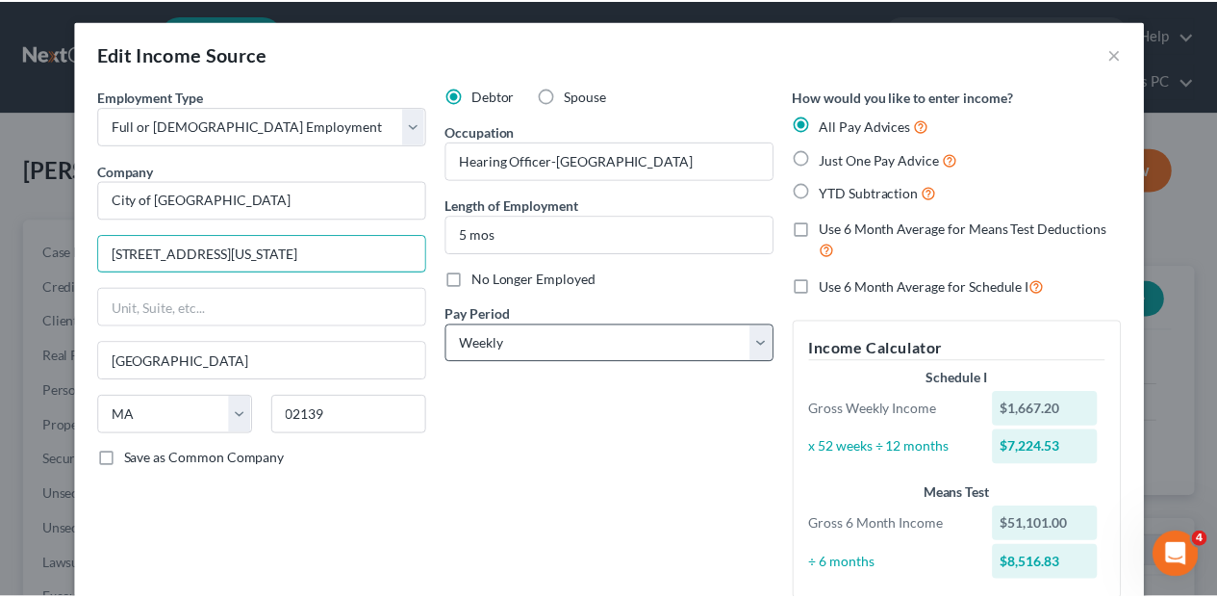
scroll to position [0, 0]
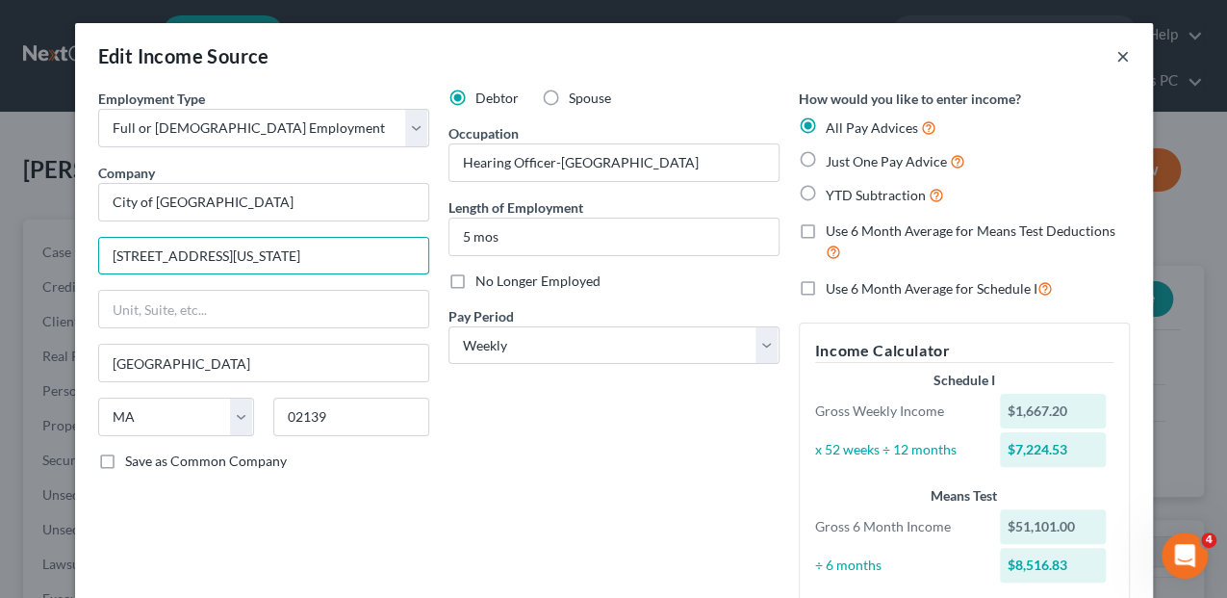
type input "[STREET_ADDRESS][US_STATE]"
click at [1118, 59] on button "×" at bounding box center [1122, 55] width 13 height 23
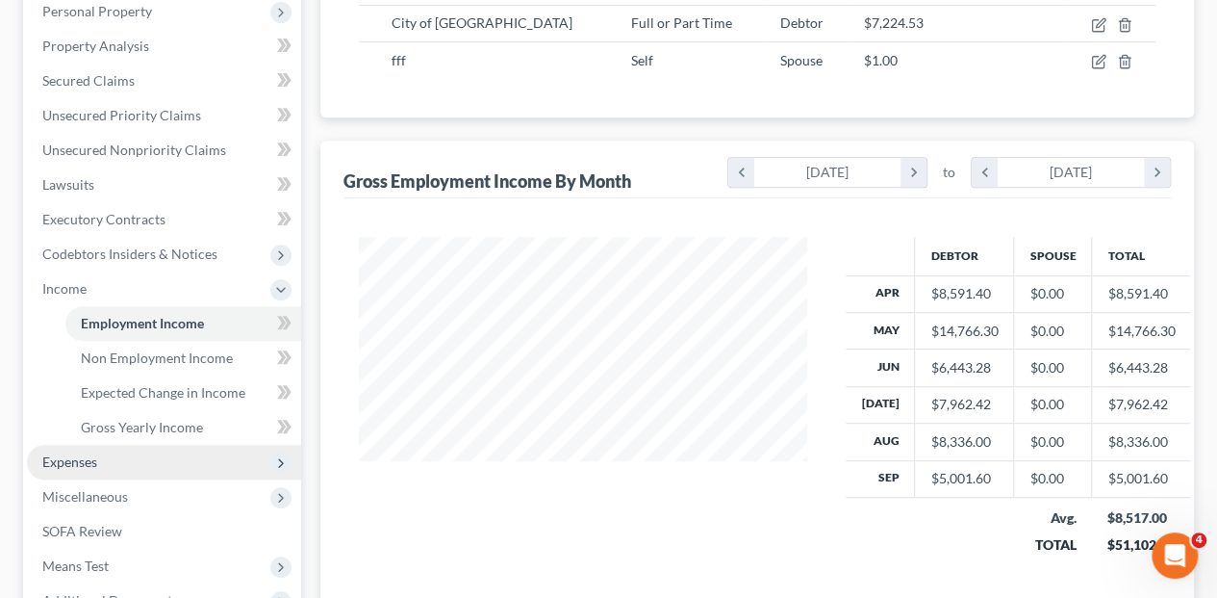
scroll to position [448, 0]
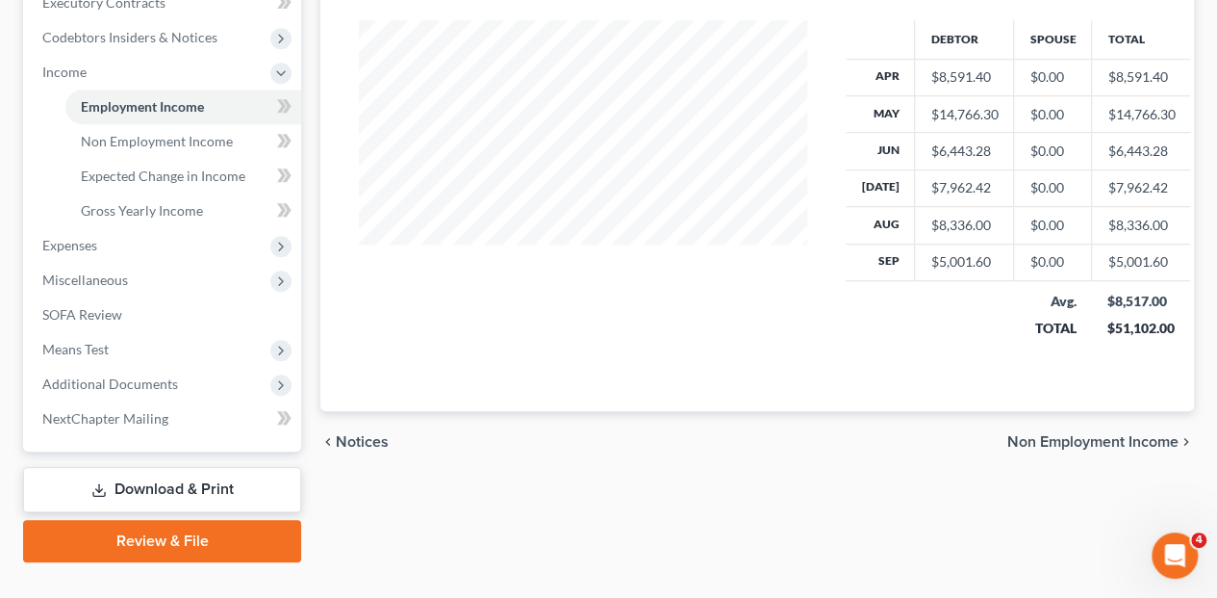
click at [112, 467] on link "Download & Print" at bounding box center [162, 489] width 278 height 45
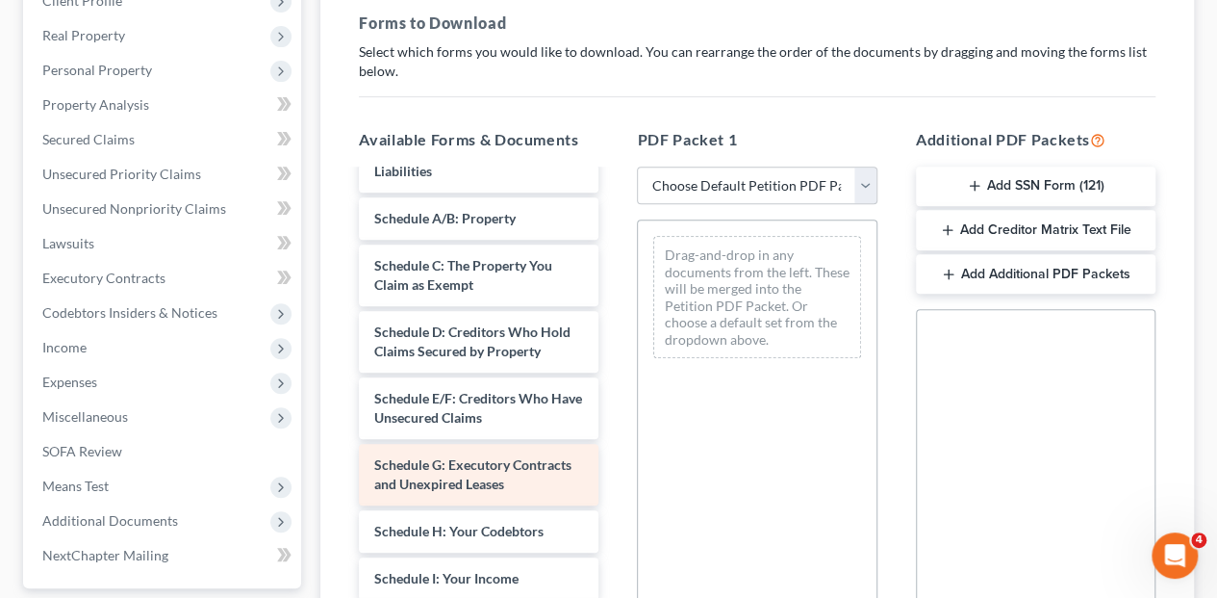
scroll to position [256, 0]
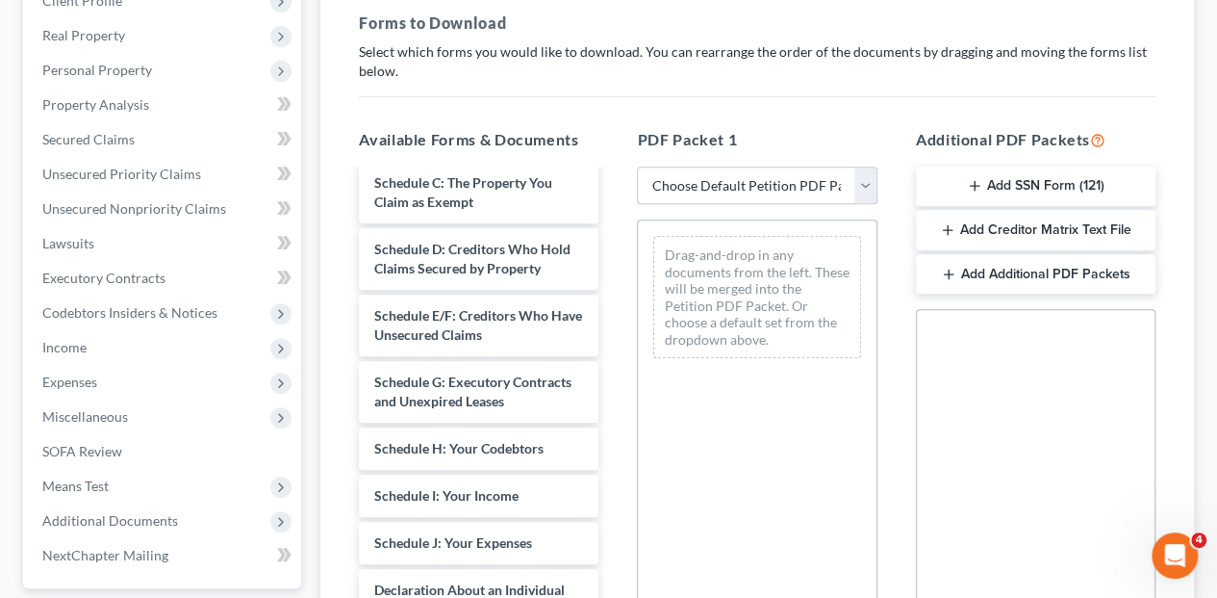
click at [614, 283] on div "Declaration Re: Electronic Filing ([DATE]) Voluntary Petition for Individuals F…" at bounding box center [478, 514] width 270 height 1199
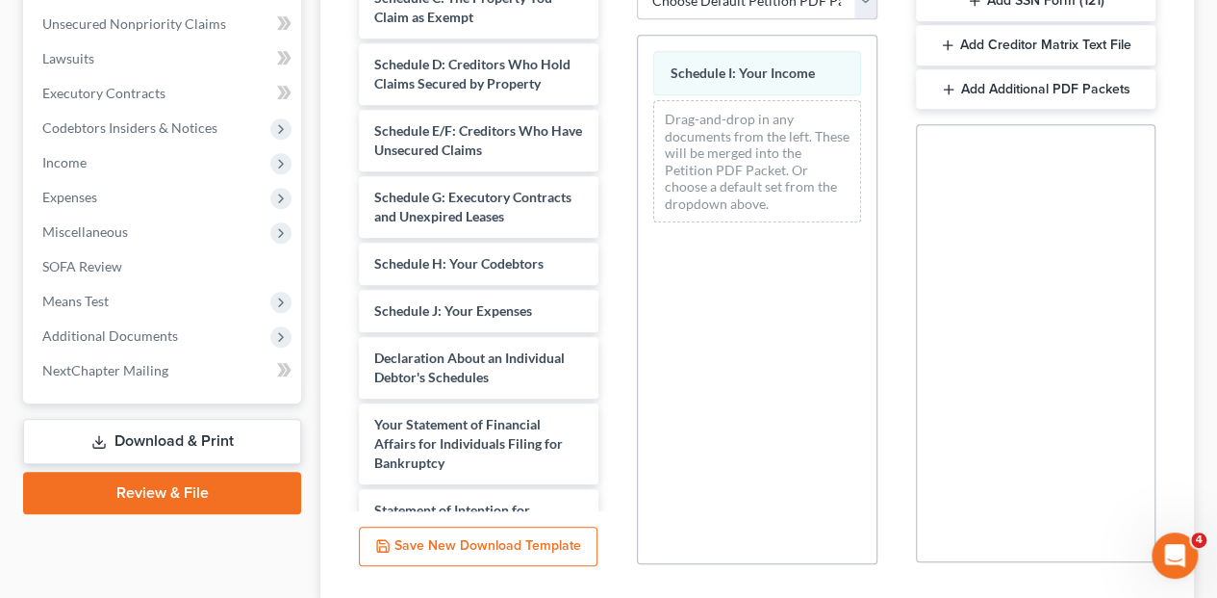
scroll to position [608, 0]
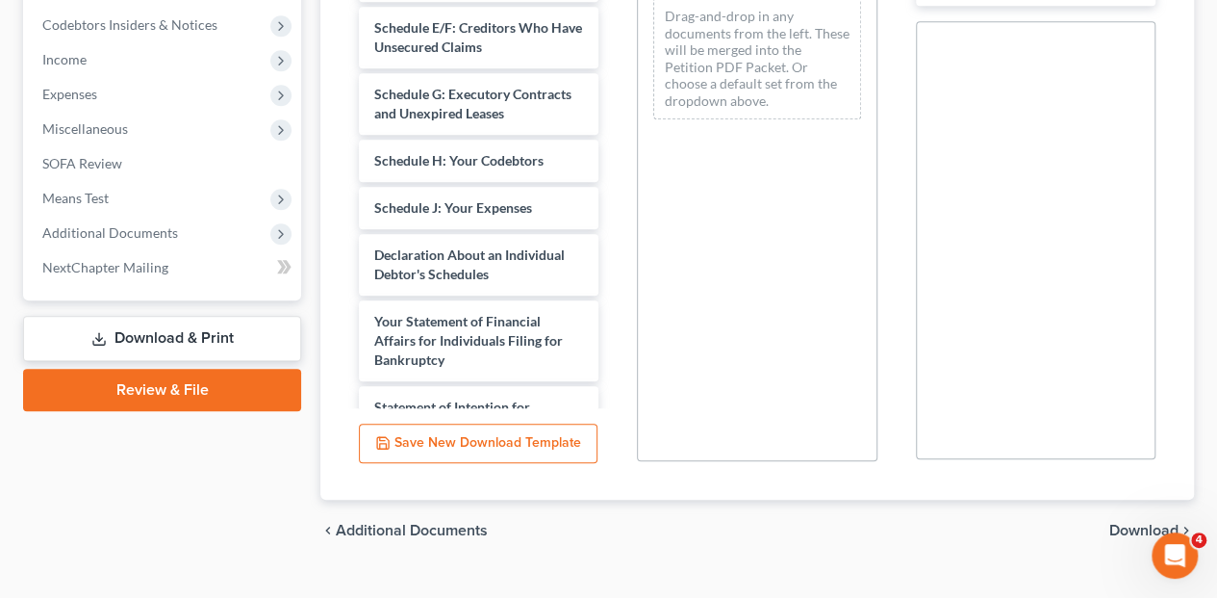
click at [1137, 522] on span "Download" at bounding box center [1143, 529] width 69 height 15
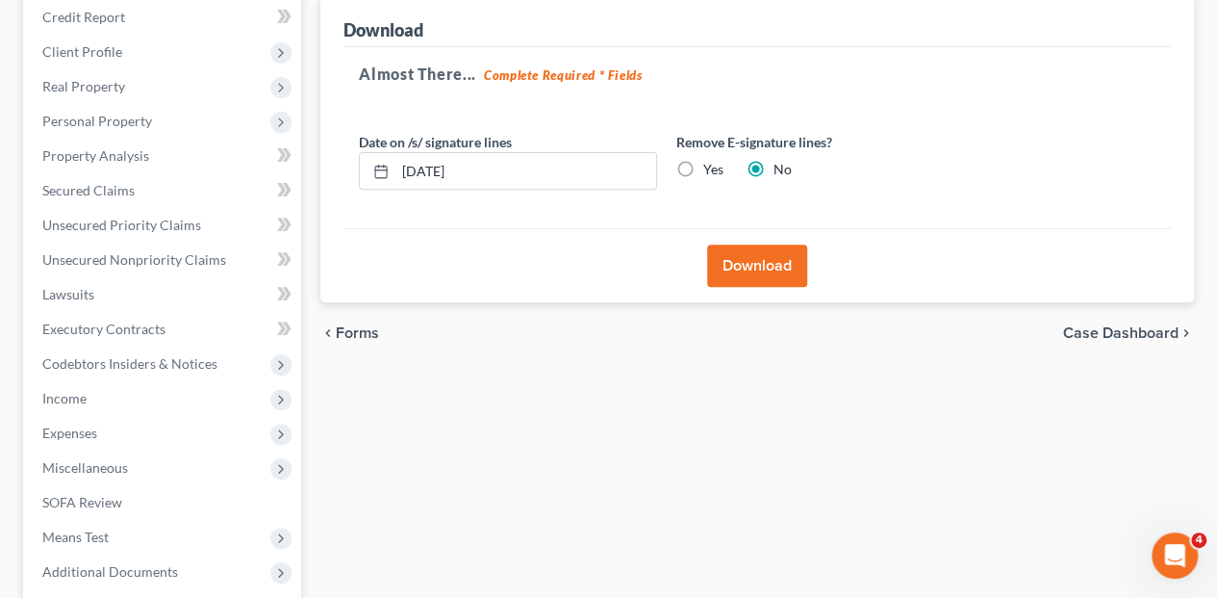
scroll to position [265, 0]
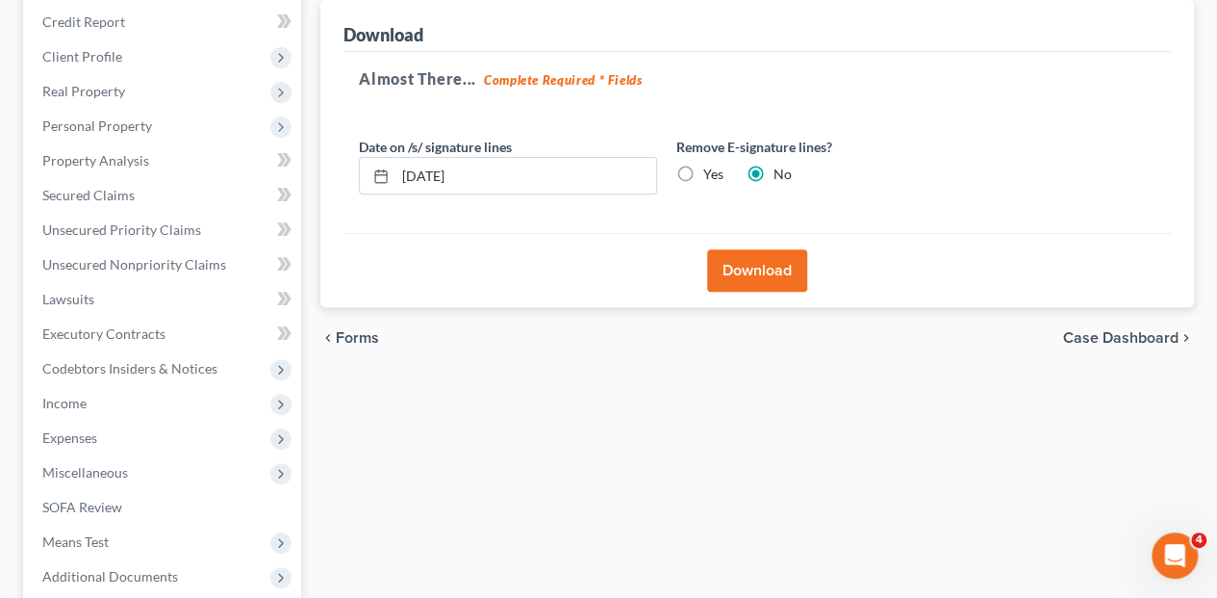
click at [726, 249] on button "Download" at bounding box center [757, 270] width 100 height 42
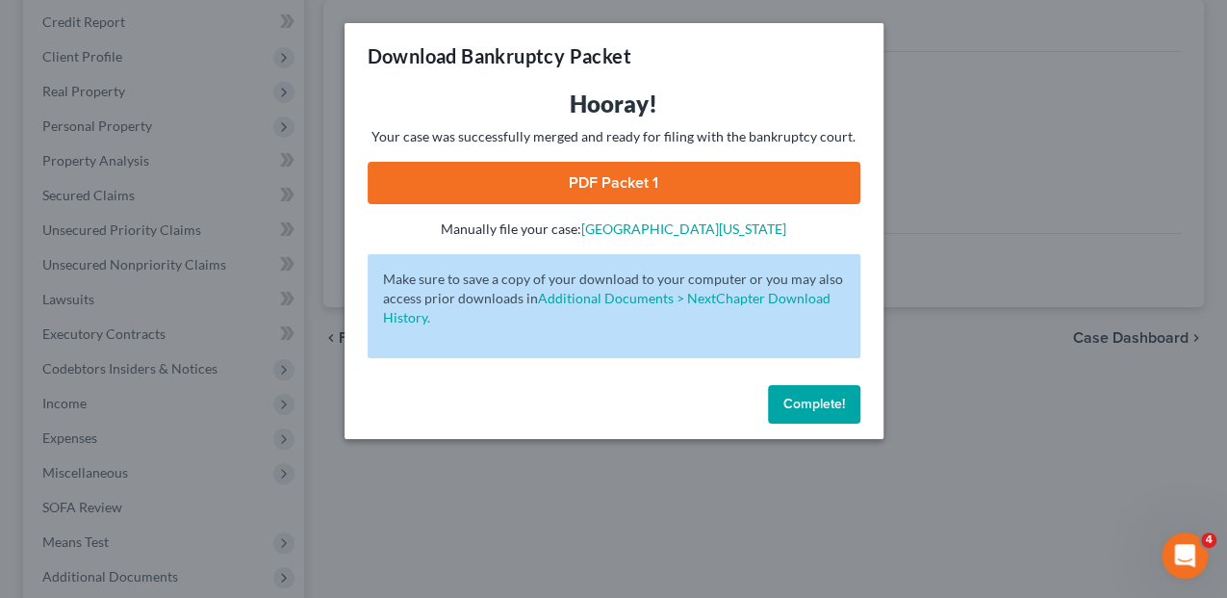
click at [501, 182] on link "PDF Packet 1" at bounding box center [614, 183] width 493 height 42
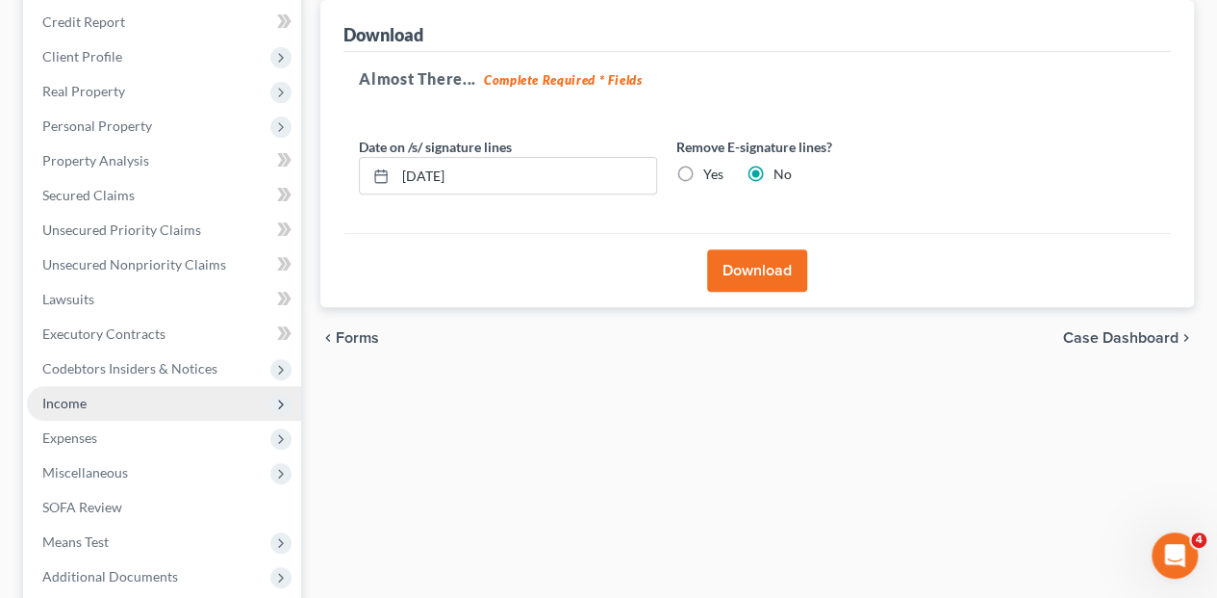
click at [75, 394] on span "Income" at bounding box center [64, 402] width 44 height 16
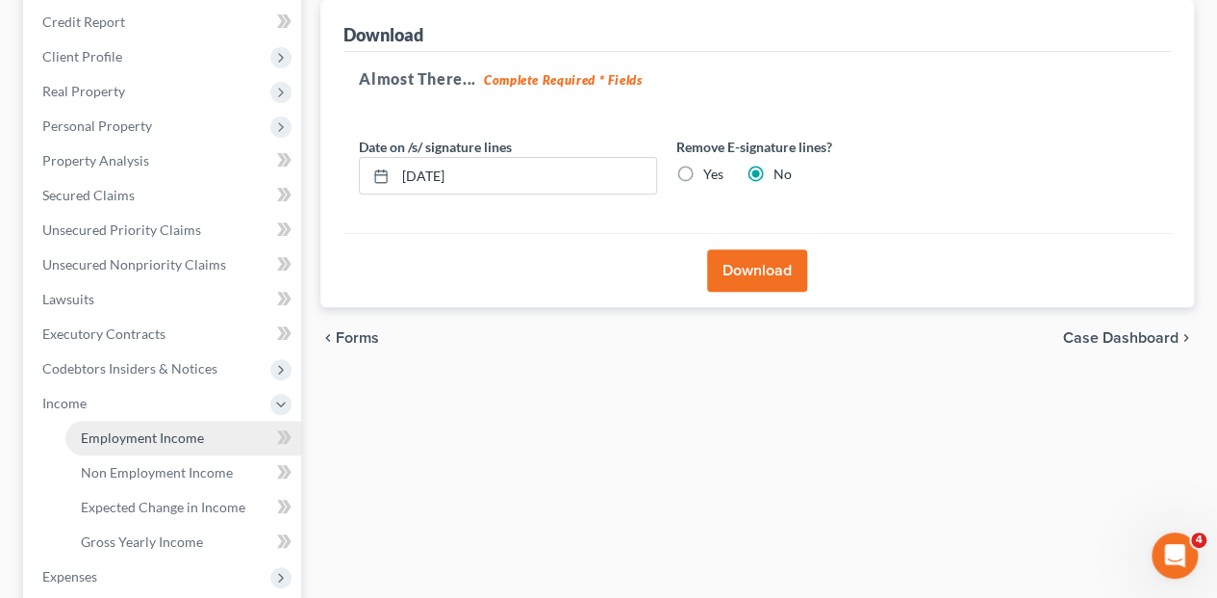
click at [119, 429] on span "Employment Income" at bounding box center [142, 437] width 123 height 16
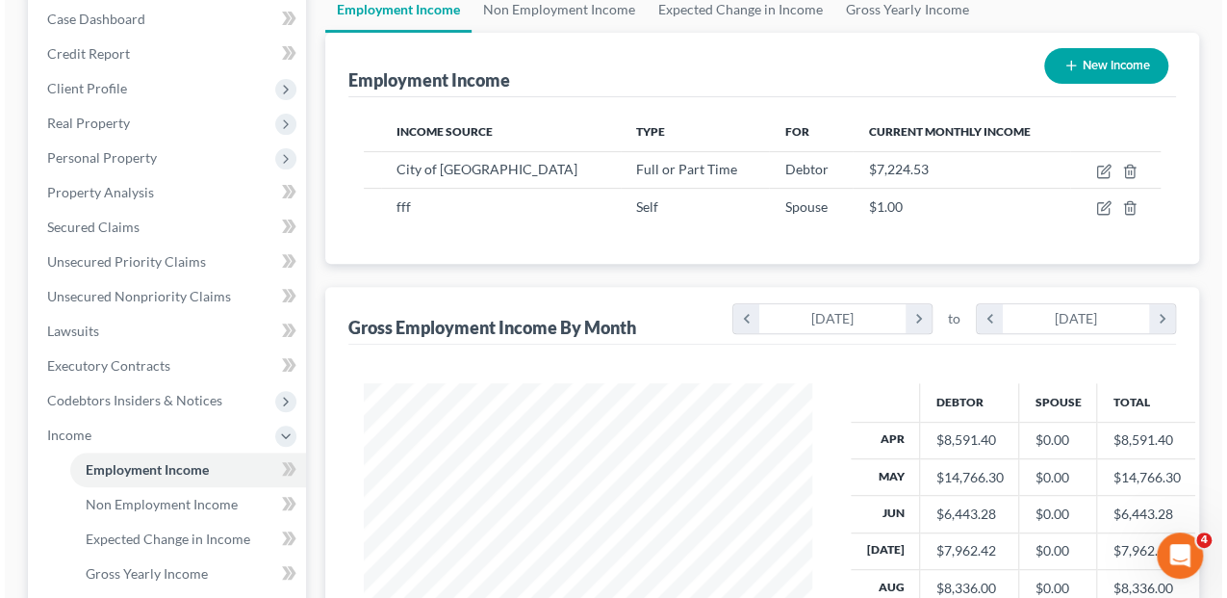
scroll to position [256, 0]
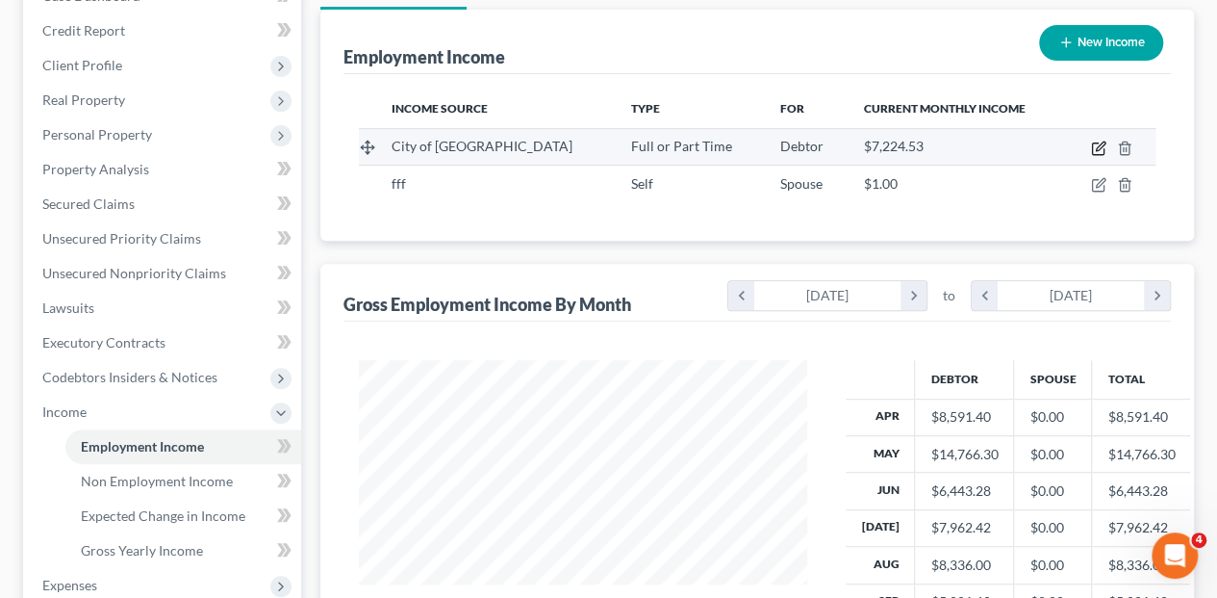
click at [1105, 140] on icon "button" at bounding box center [1098, 147] width 15 height 15
select select "0"
select select "22"
select select "3"
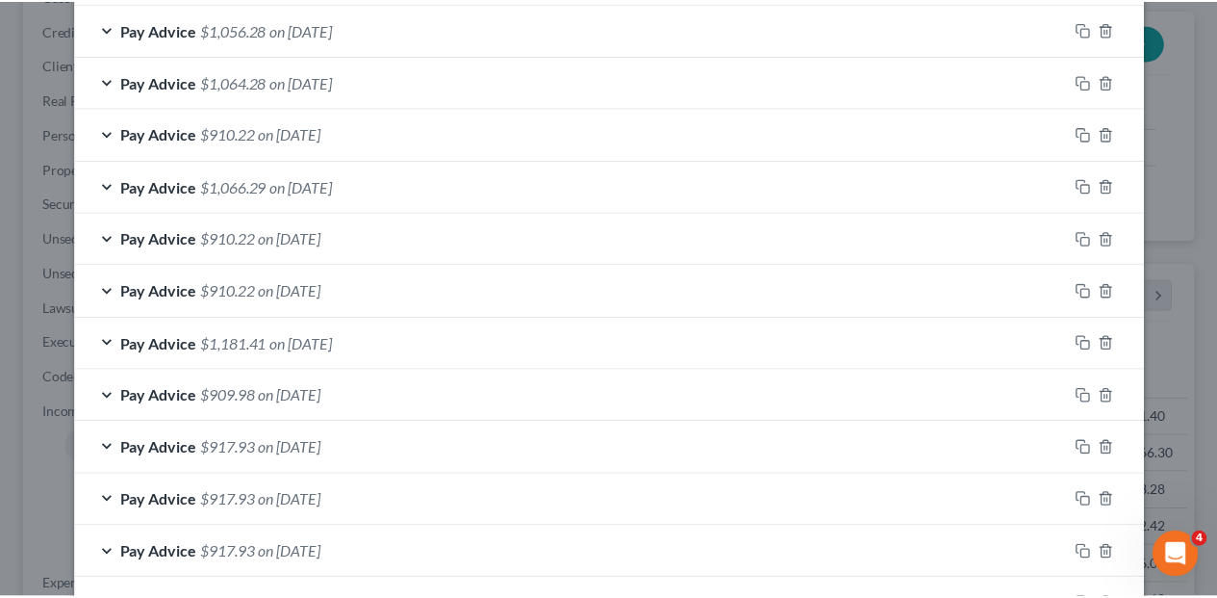
scroll to position [1975, 0]
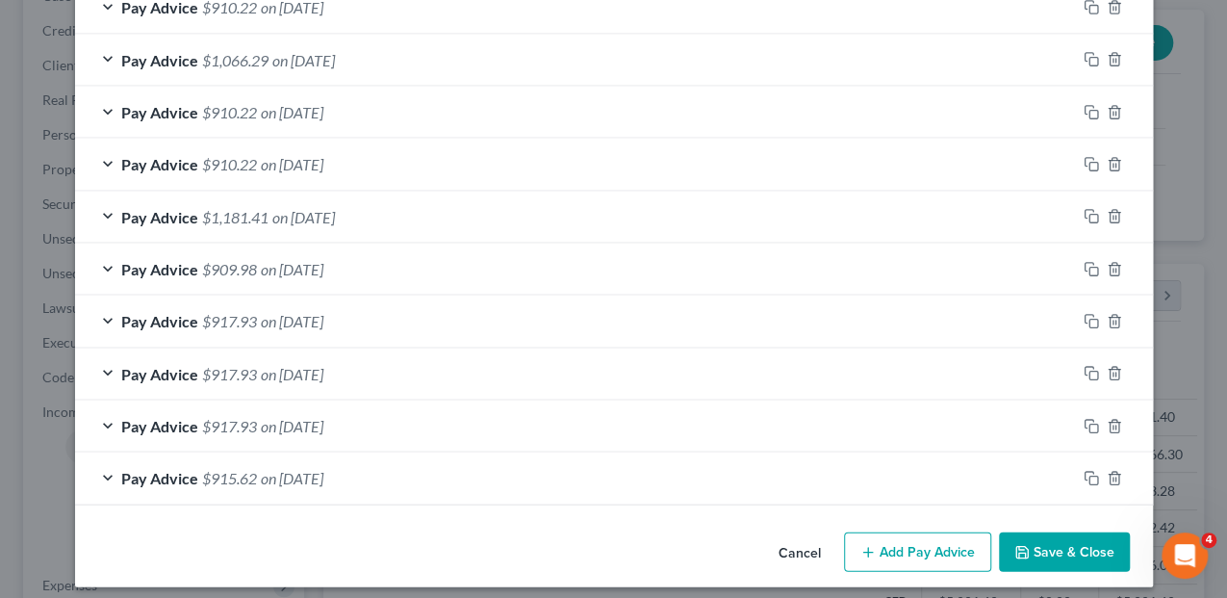
type input "[STREET_ADDRESS][US_STATE]"
click at [1071, 532] on button "Save & Close" at bounding box center [1064, 552] width 131 height 40
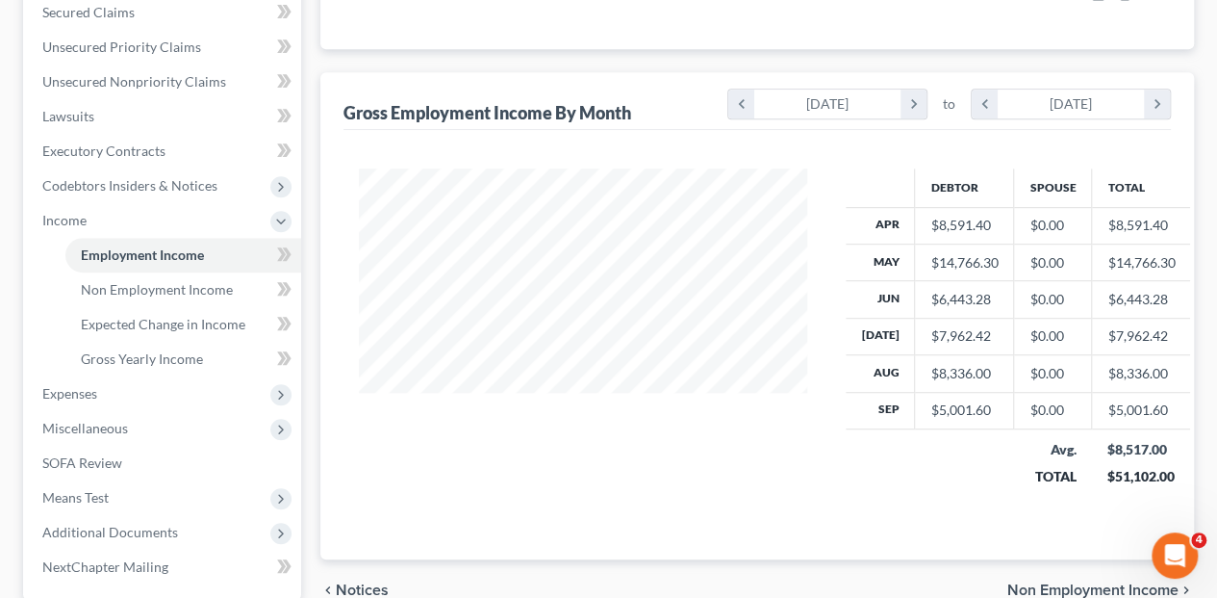
scroll to position [596, 0]
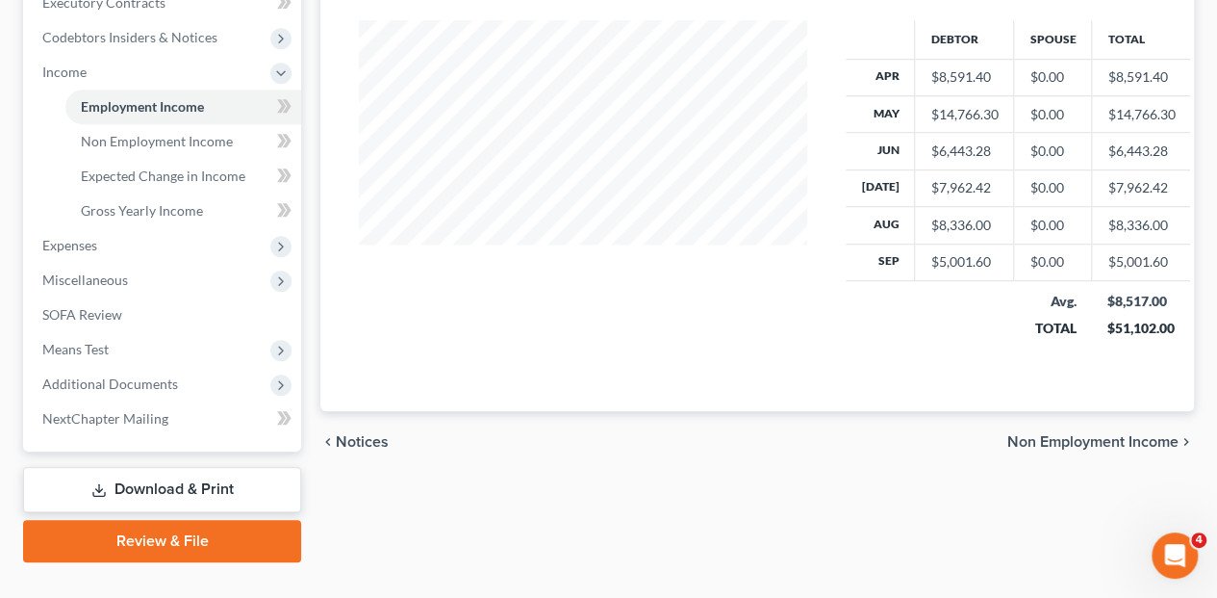
drag, startPoint x: 161, startPoint y: 448, endPoint x: 179, endPoint y: 443, distance: 19.2
click at [161, 467] on link "Download & Print" at bounding box center [162, 489] width 278 height 45
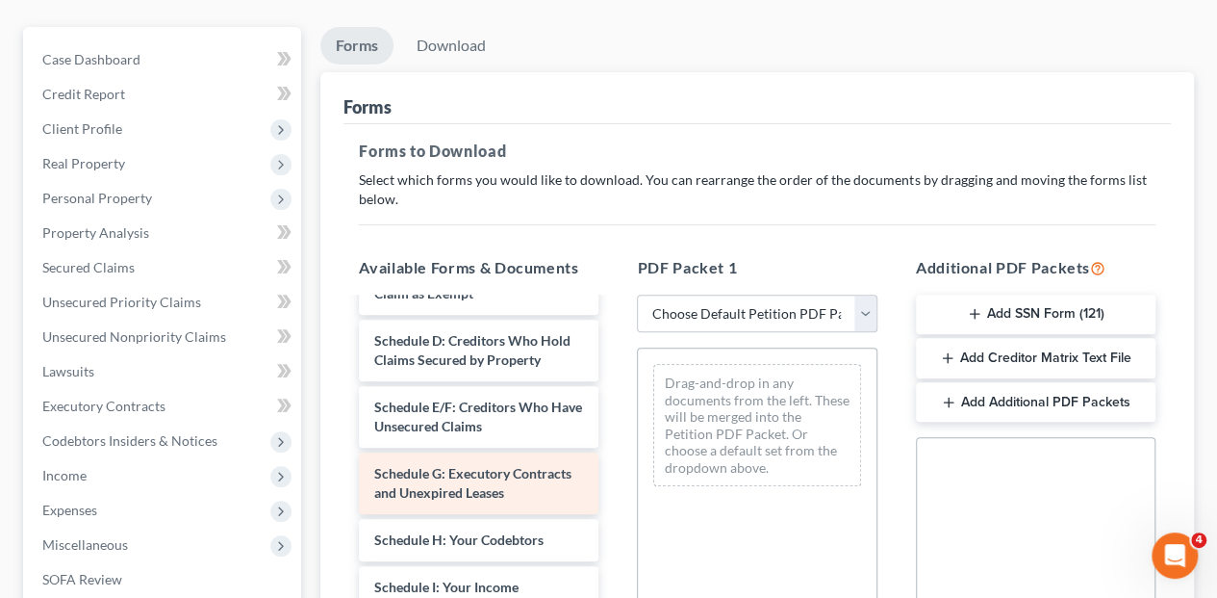
scroll to position [320, 0]
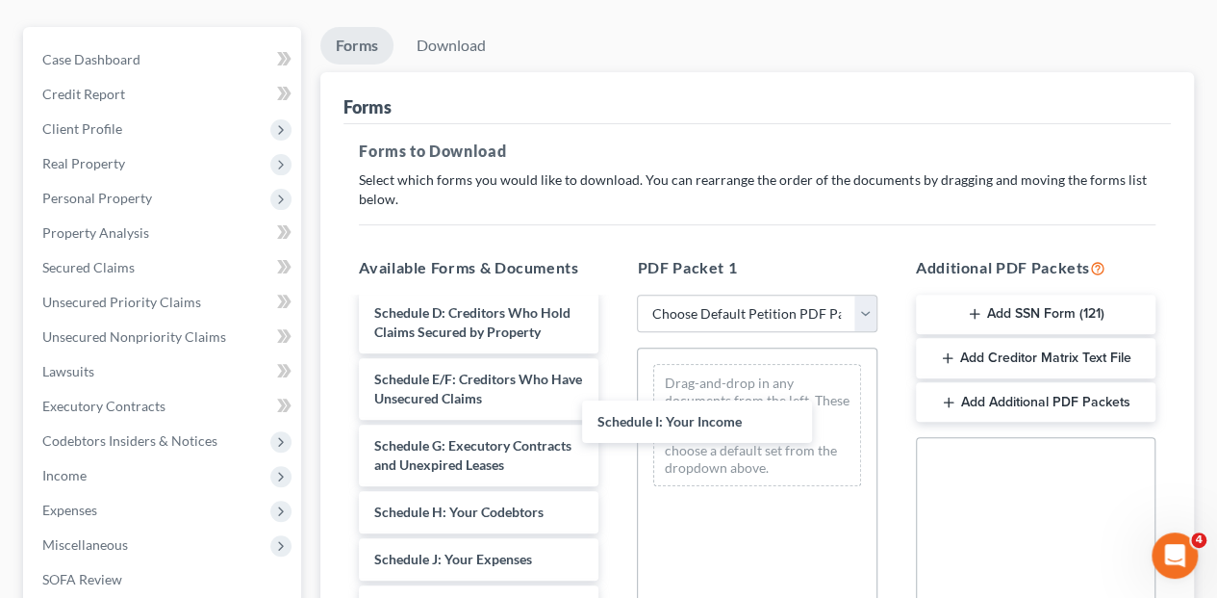
drag, startPoint x: 498, startPoint y: 523, endPoint x: 737, endPoint y: 387, distance: 275.0
click at [614, 416] on div "Schedule I: Your Income Declaration Re: Electronic Filing ([DATE]) Voluntary Pe…" at bounding box center [478, 555] width 270 height 1152
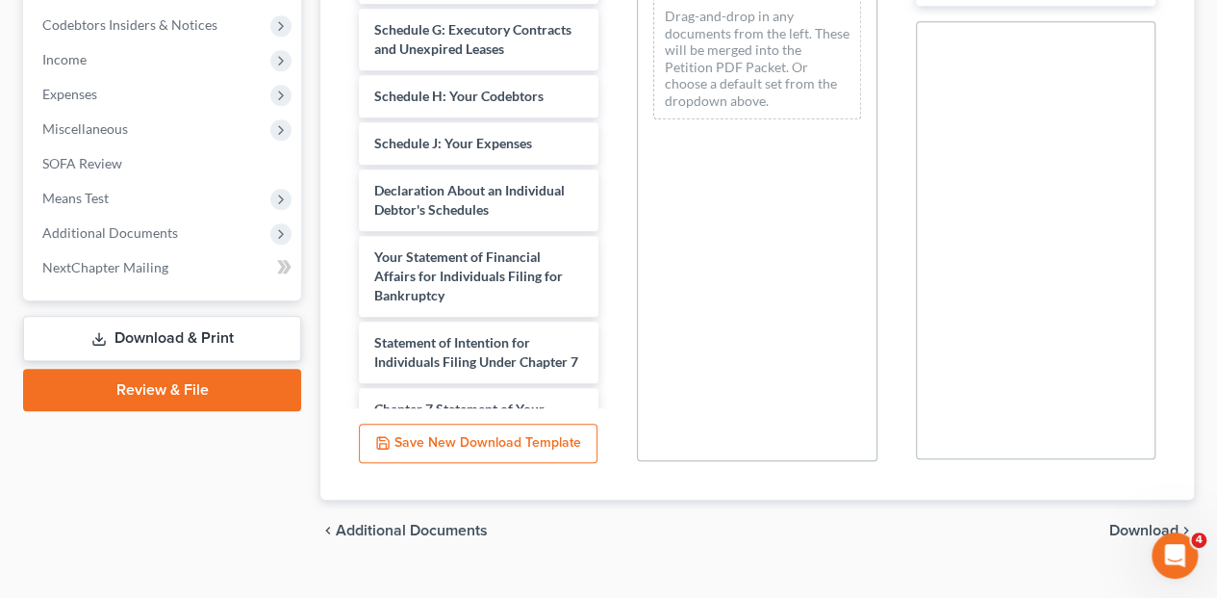
click at [1148, 522] on span "Download" at bounding box center [1143, 529] width 69 height 15
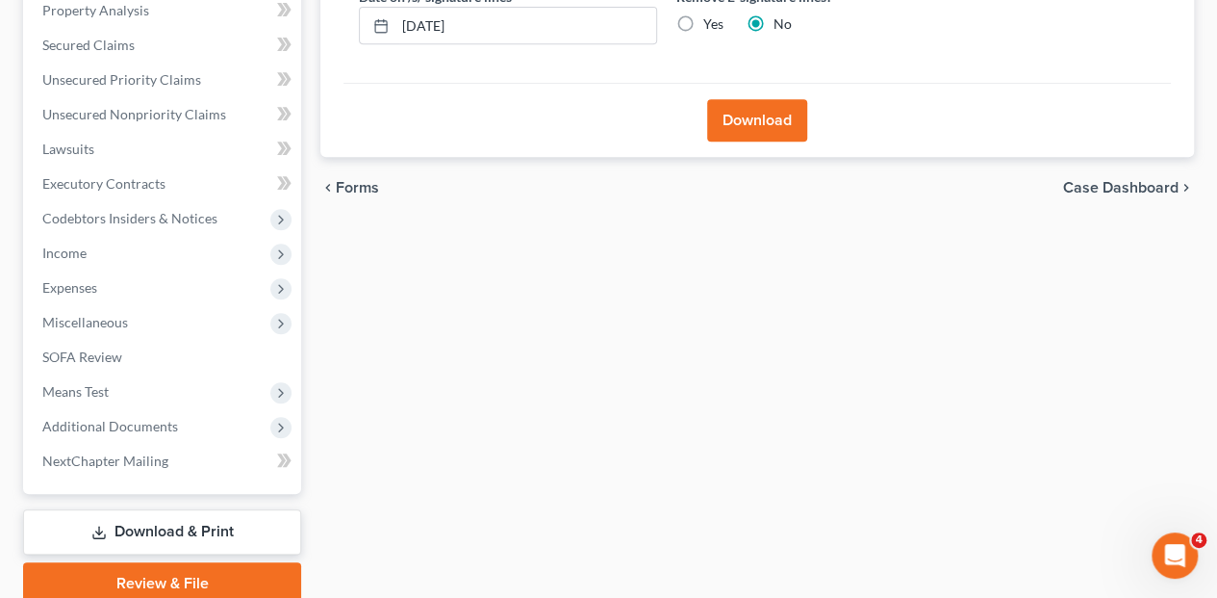
scroll to position [265, 0]
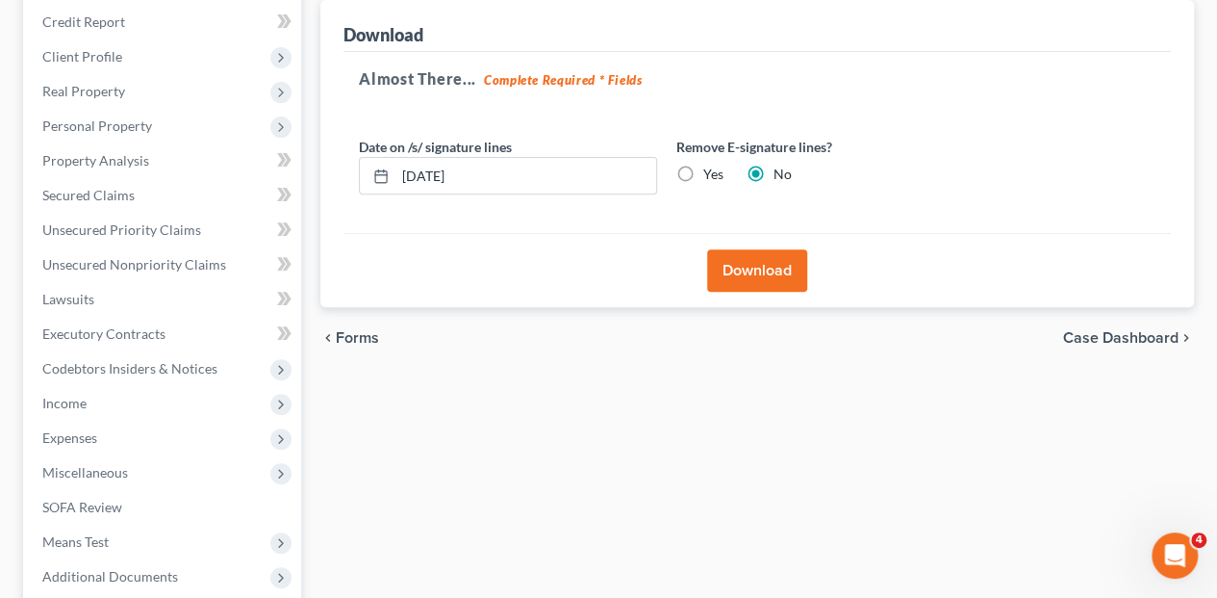
click at [769, 249] on button "Download" at bounding box center [757, 270] width 100 height 42
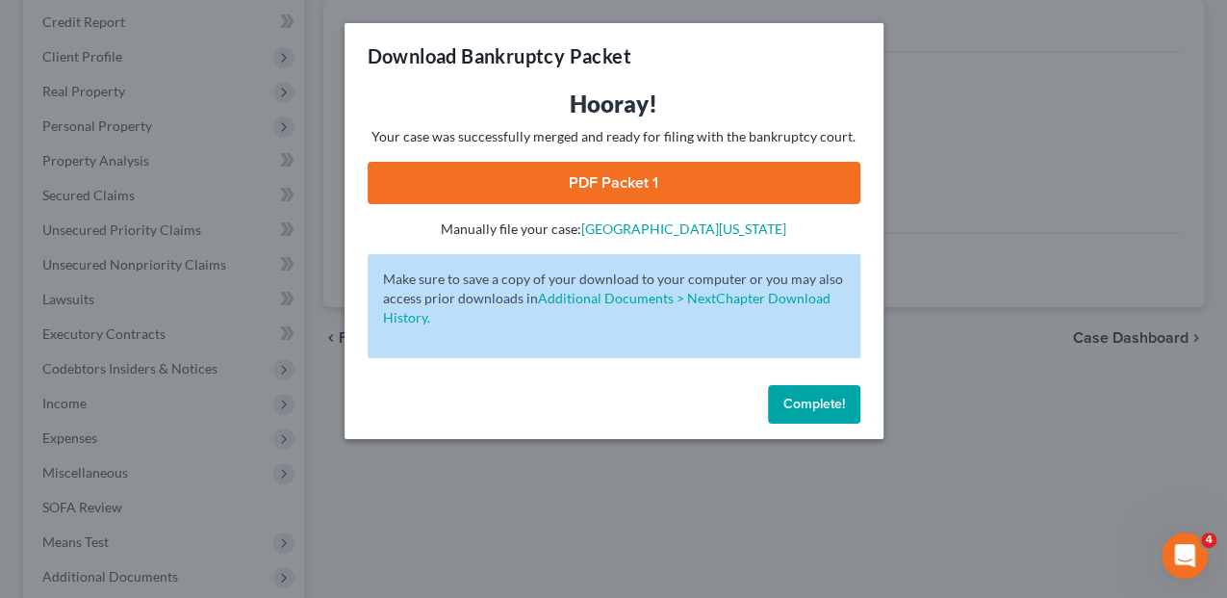
click at [592, 176] on link "PDF Packet 1" at bounding box center [614, 183] width 493 height 42
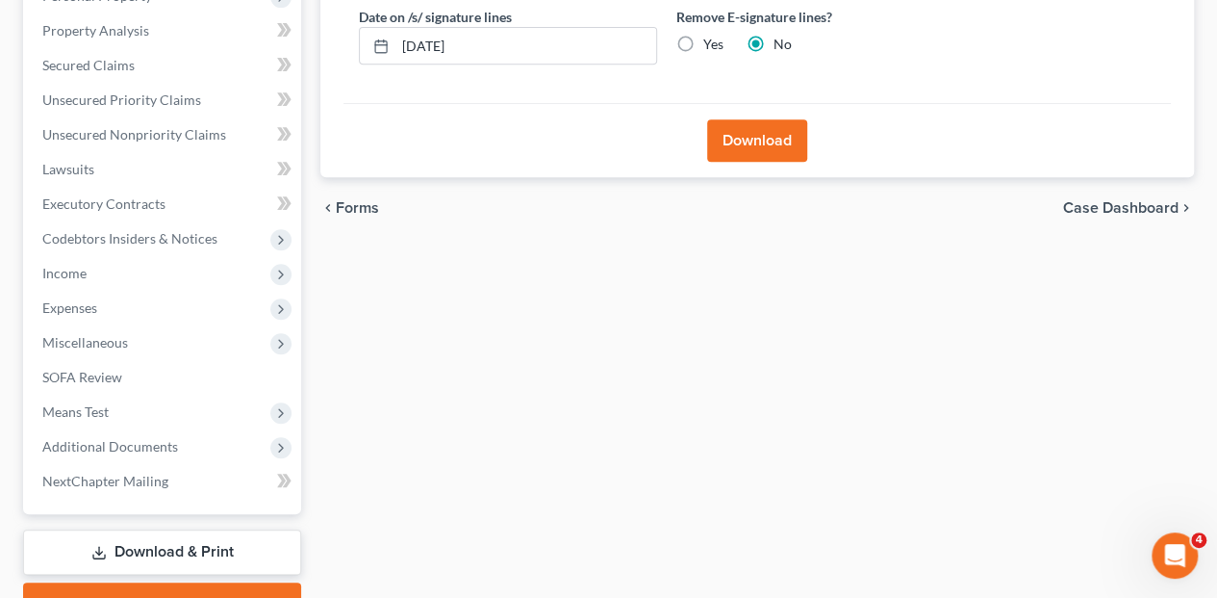
scroll to position [457, 0]
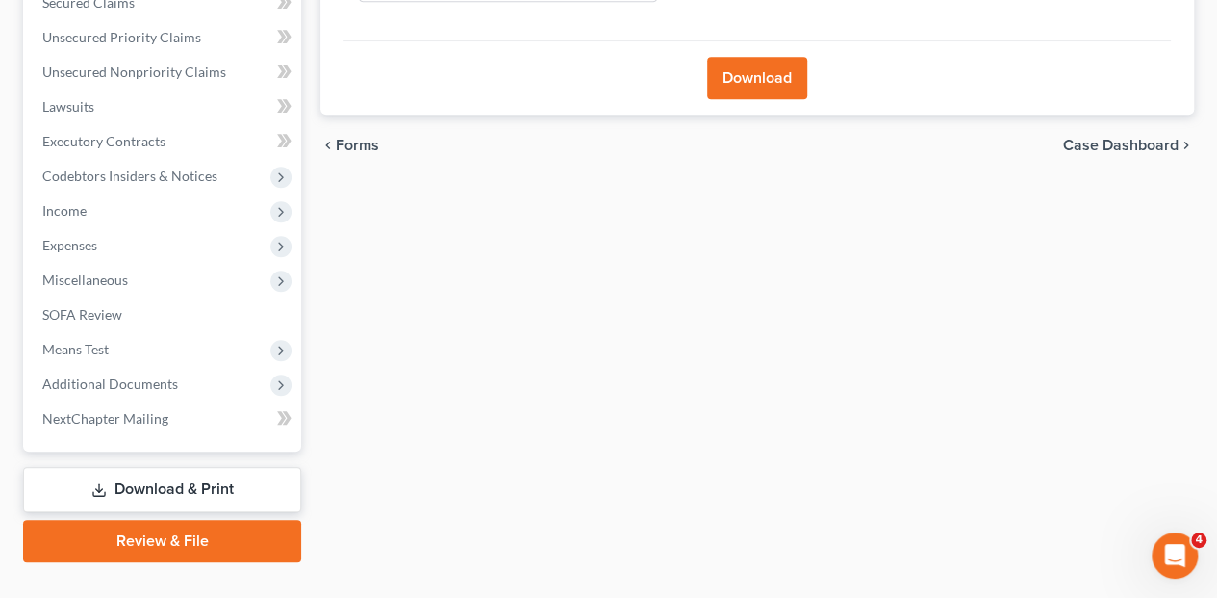
click at [191, 467] on link "Download & Print" at bounding box center [162, 489] width 278 height 45
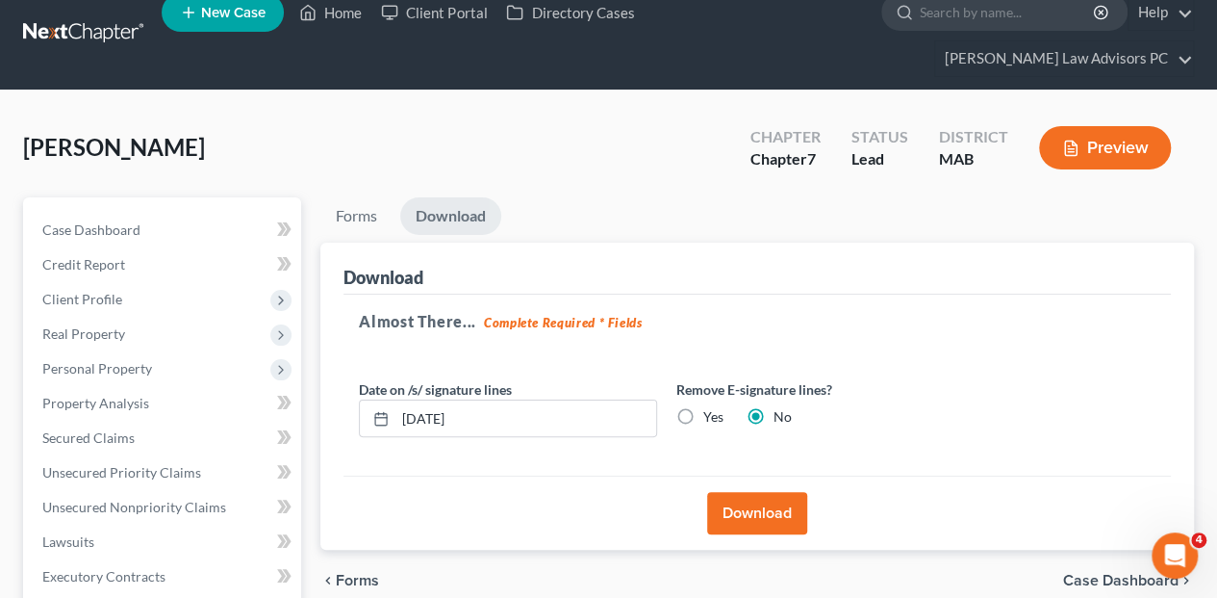
scroll to position [8, 0]
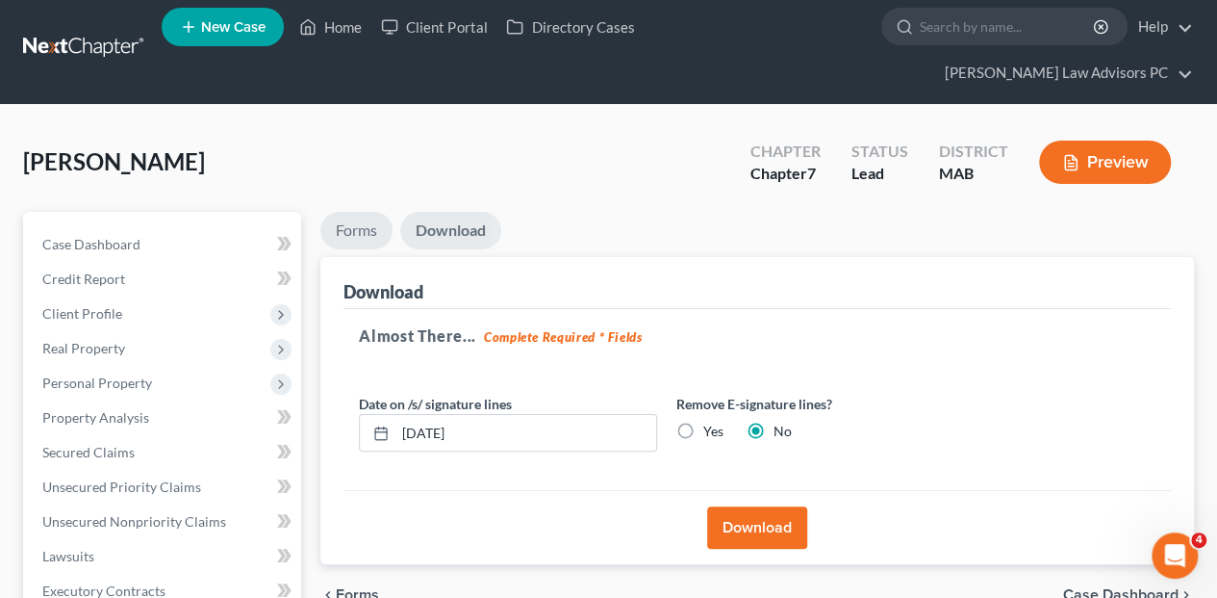
click at [373, 212] on link "Forms" at bounding box center [356, 231] width 72 height 38
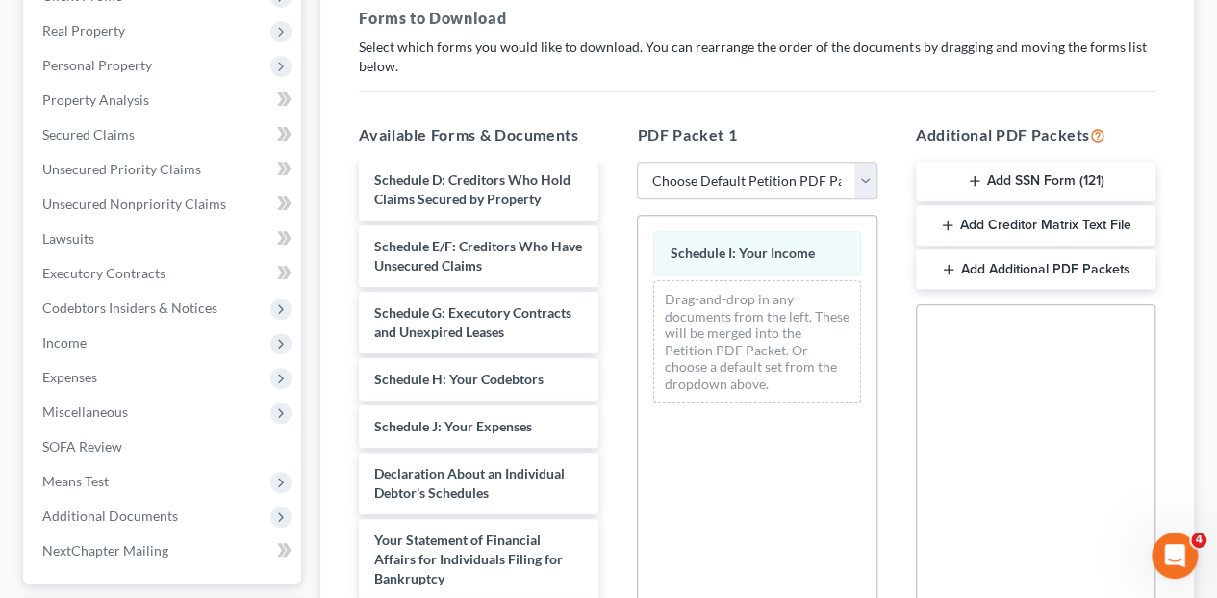
scroll to position [329, 0]
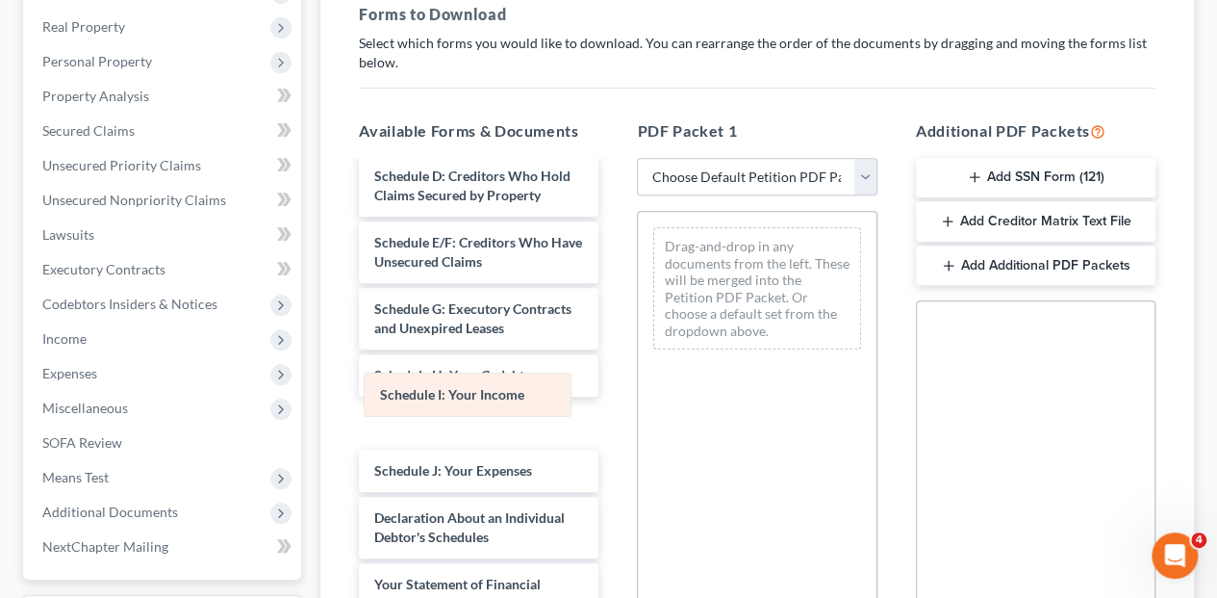
drag, startPoint x: 694, startPoint y: 217, endPoint x: 404, endPoint y: 399, distance: 342.0
click at [638, 365] on div "Schedule I: Your Income Schedule I: Your Income Drag-and-drop in any documents …" at bounding box center [757, 288] width 238 height 153
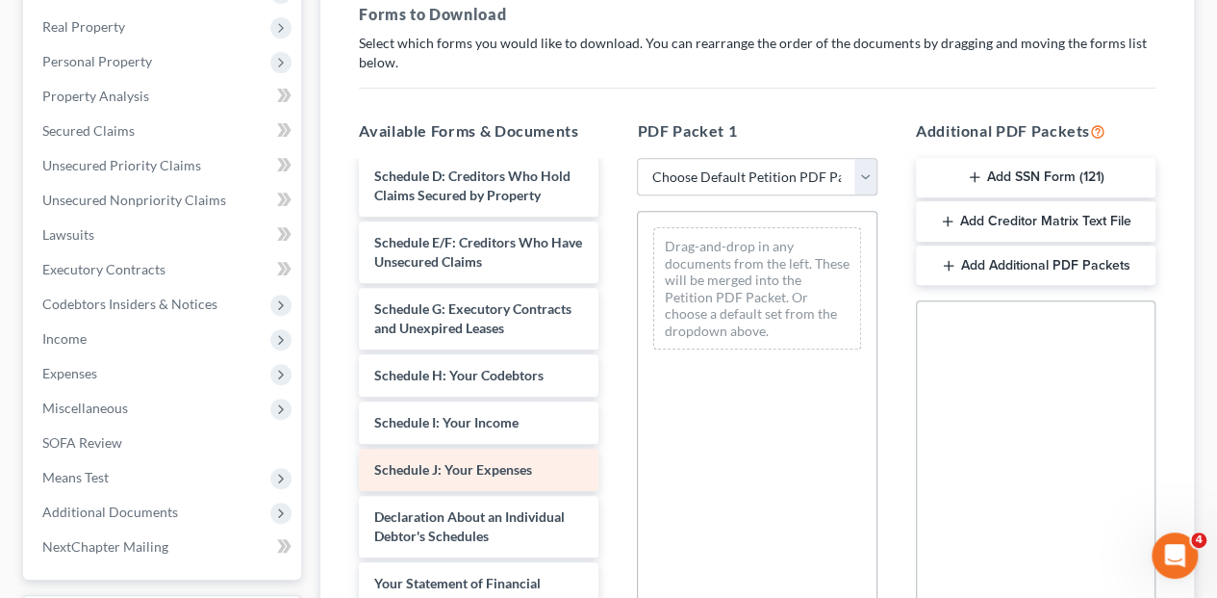
click at [430, 425] on div "Declaration Re: Electronic Filing ([DATE]) Voluntary Petition for Individuals F…" at bounding box center [478, 441] width 270 height 1199
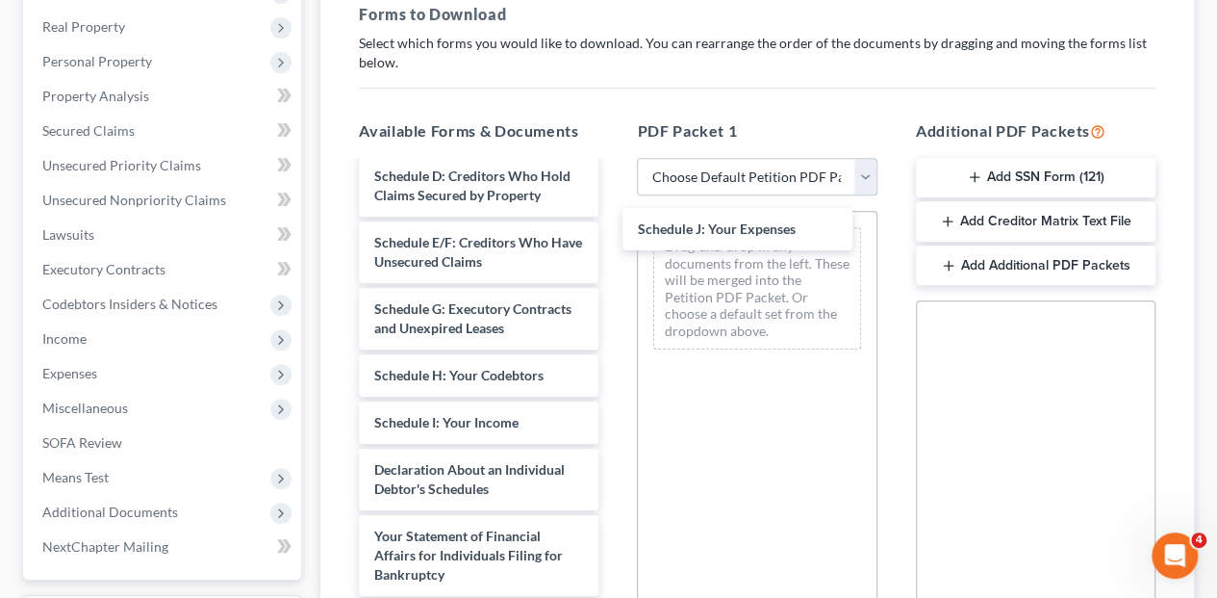
drag, startPoint x: 455, startPoint y: 439, endPoint x: 725, endPoint y: 227, distance: 343.4
click at [614, 230] on div "Schedule J: Your Expenses Declaration Re: Electronic Filing ([DATE]) Voluntary …" at bounding box center [478, 418] width 270 height 1152
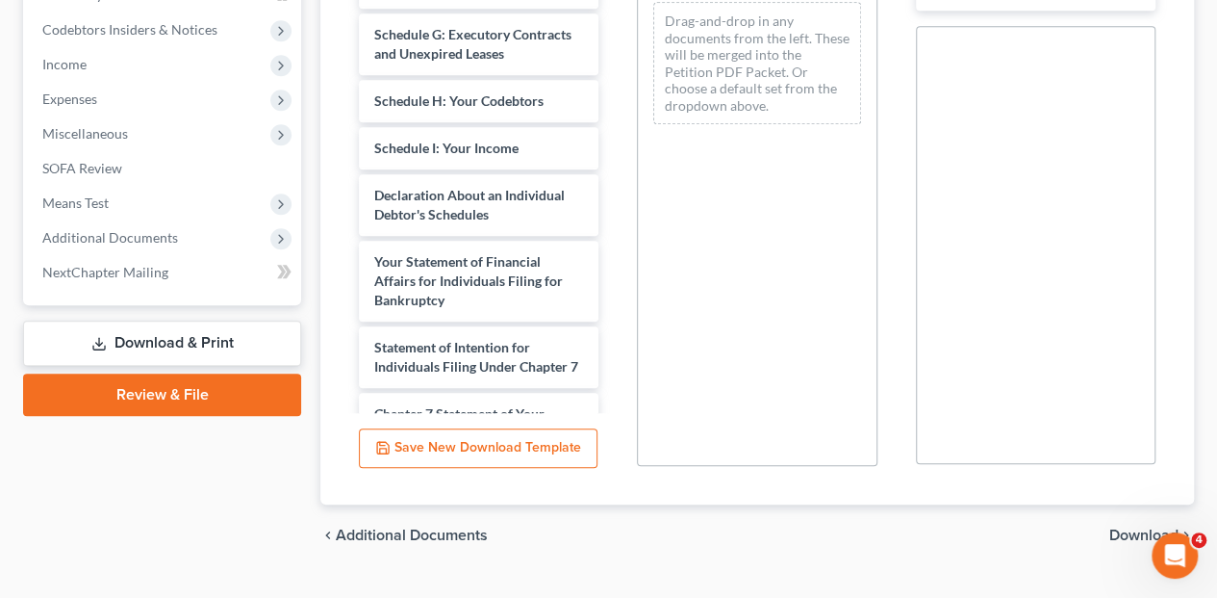
scroll to position [608, 0]
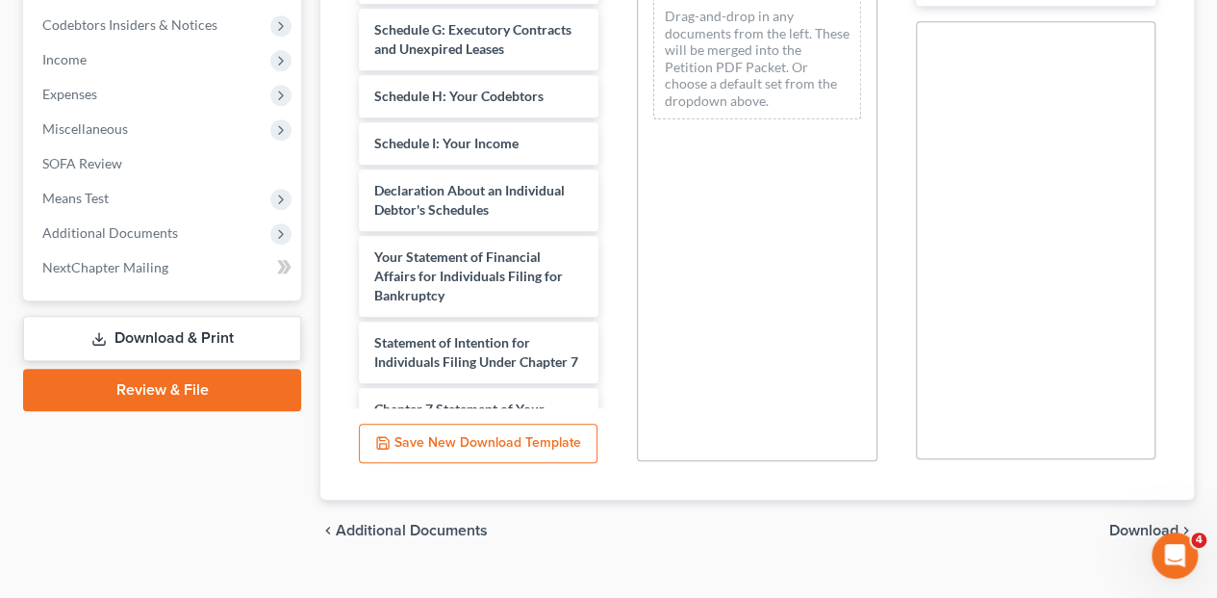
click at [1124, 522] on span "Download" at bounding box center [1143, 529] width 69 height 15
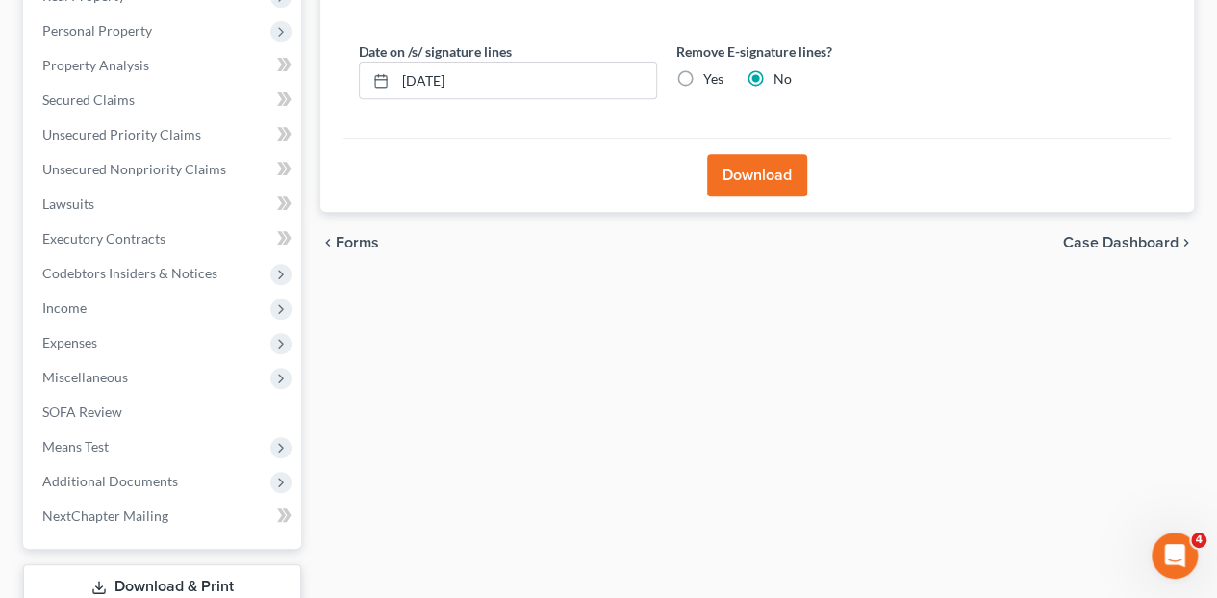
scroll to position [200, 0]
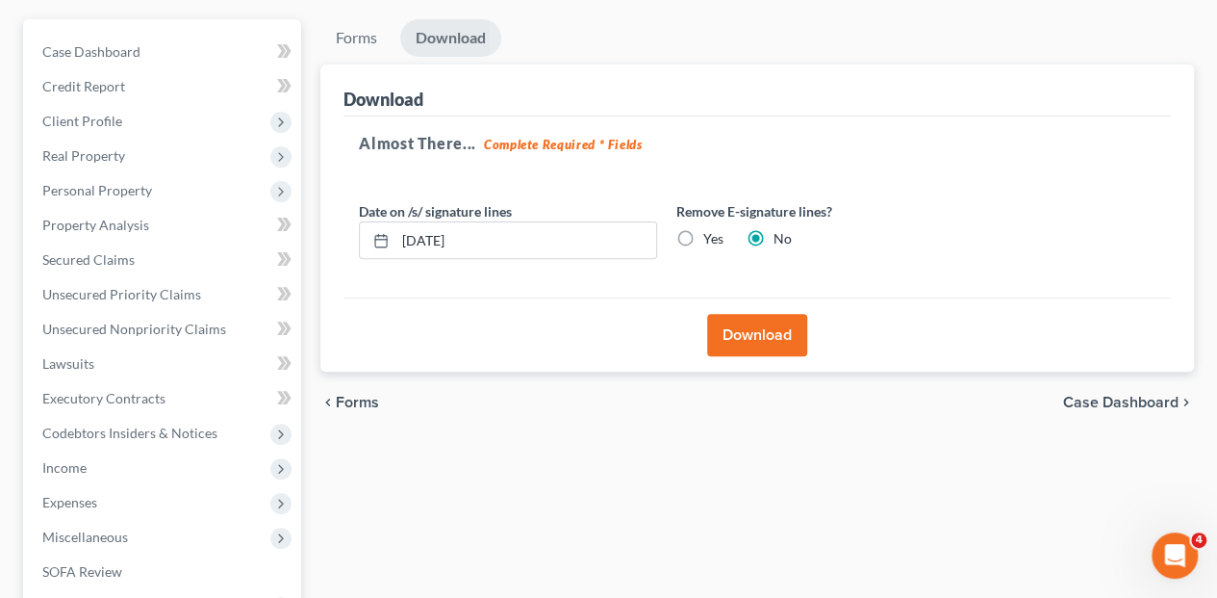
click at [749, 314] on button "Download" at bounding box center [757, 335] width 100 height 42
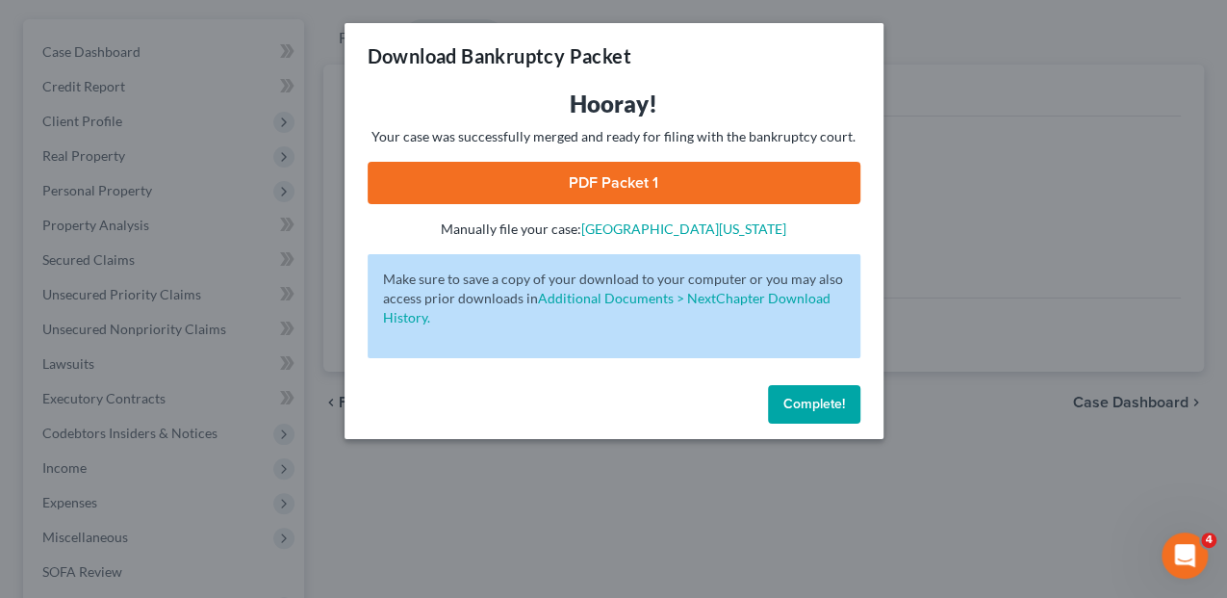
click at [618, 175] on link "PDF Packet 1" at bounding box center [614, 183] width 493 height 42
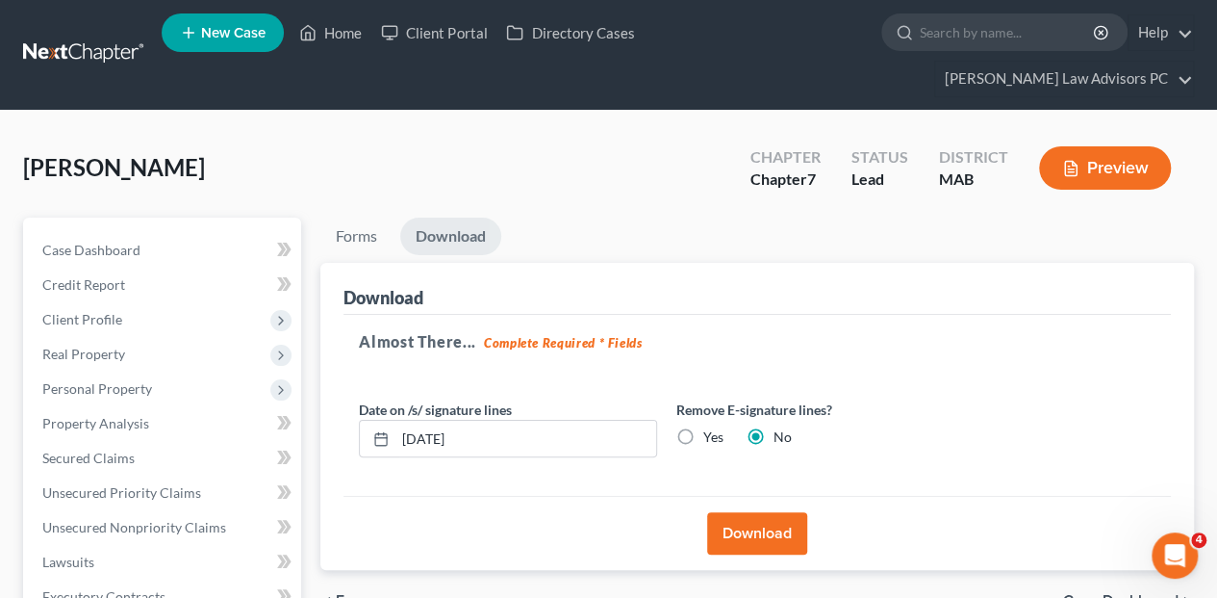
scroll to position [0, 0]
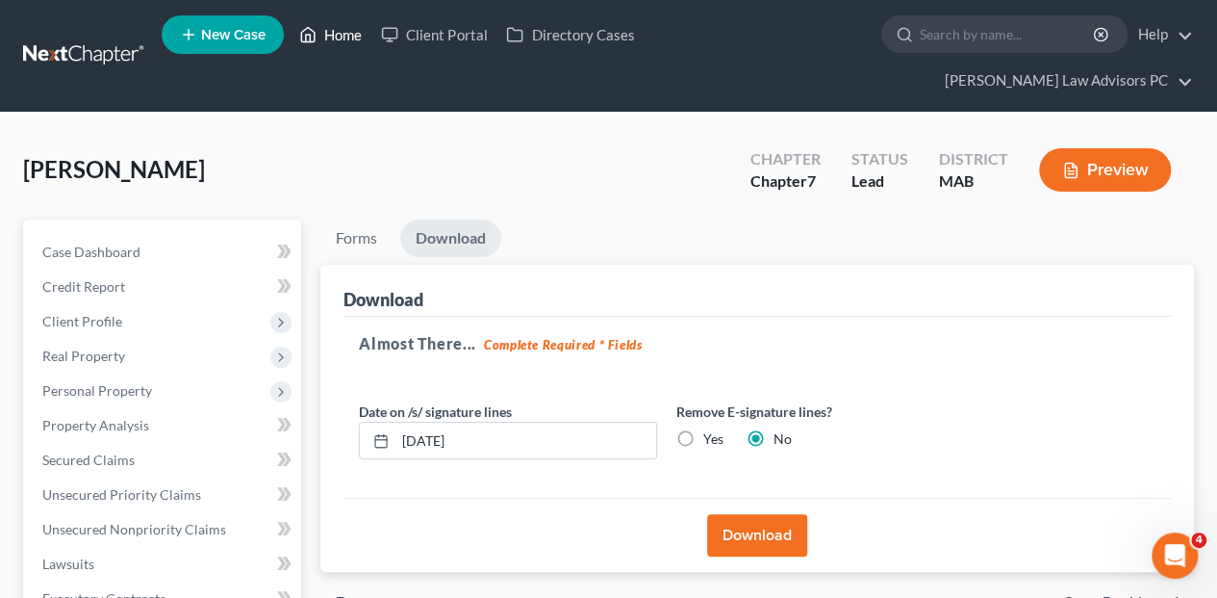
click at [334, 37] on link "Home" at bounding box center [331, 34] width 82 height 35
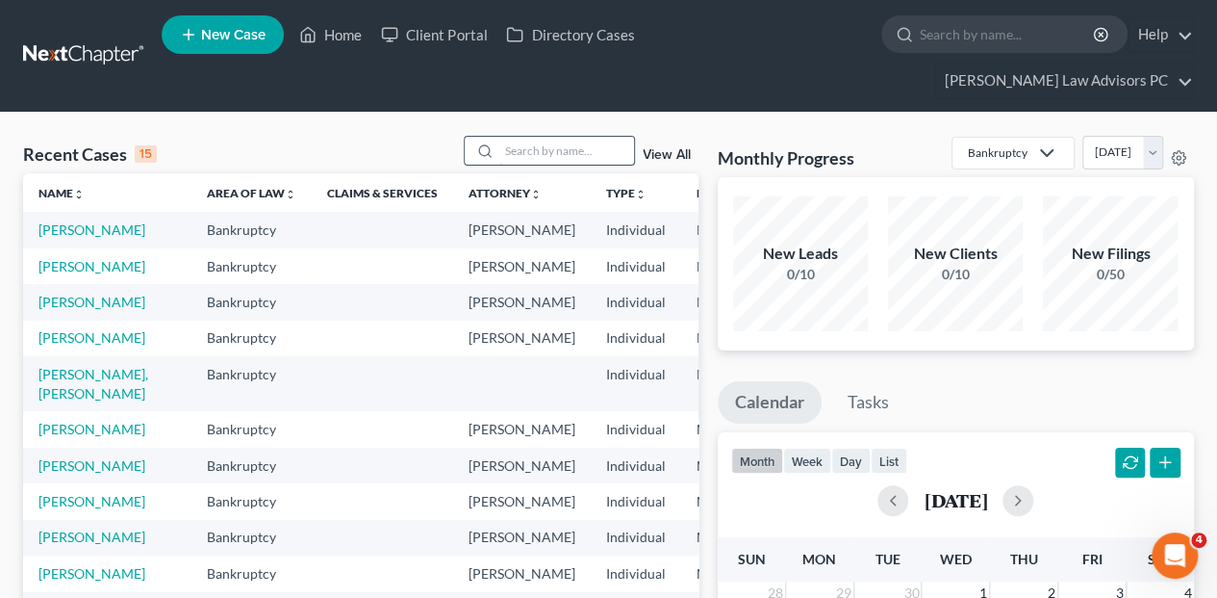
click at [512, 137] on input "search" at bounding box center [566, 151] width 135 height 28
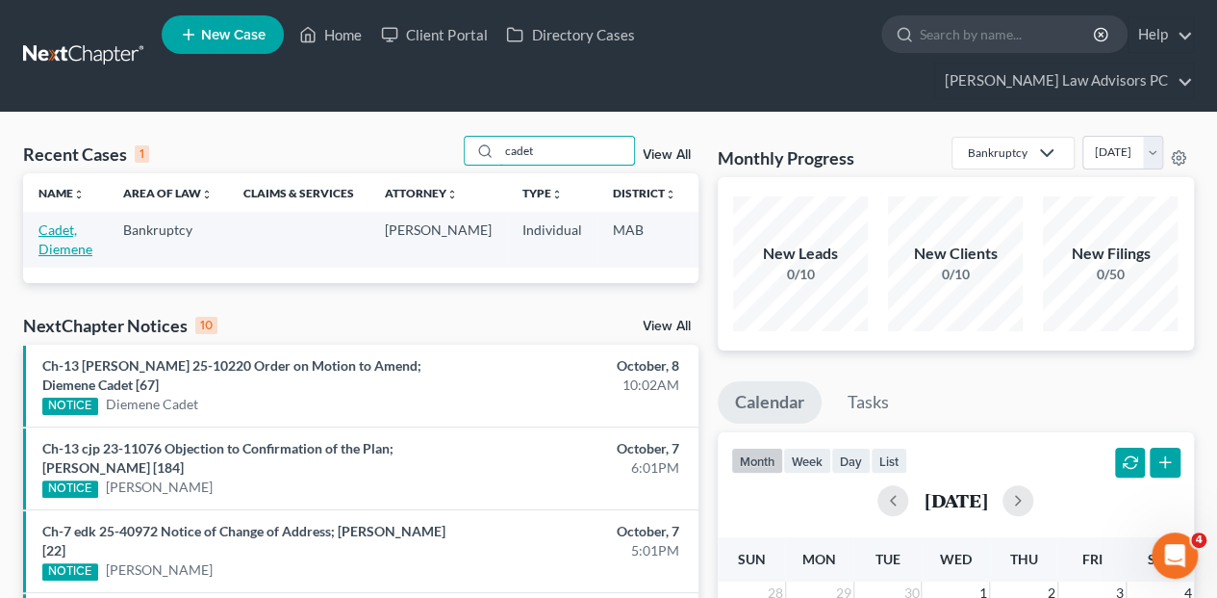
type input "cadet"
click at [72, 221] on link "Cadet, Diemene" at bounding box center [65, 239] width 54 height 36
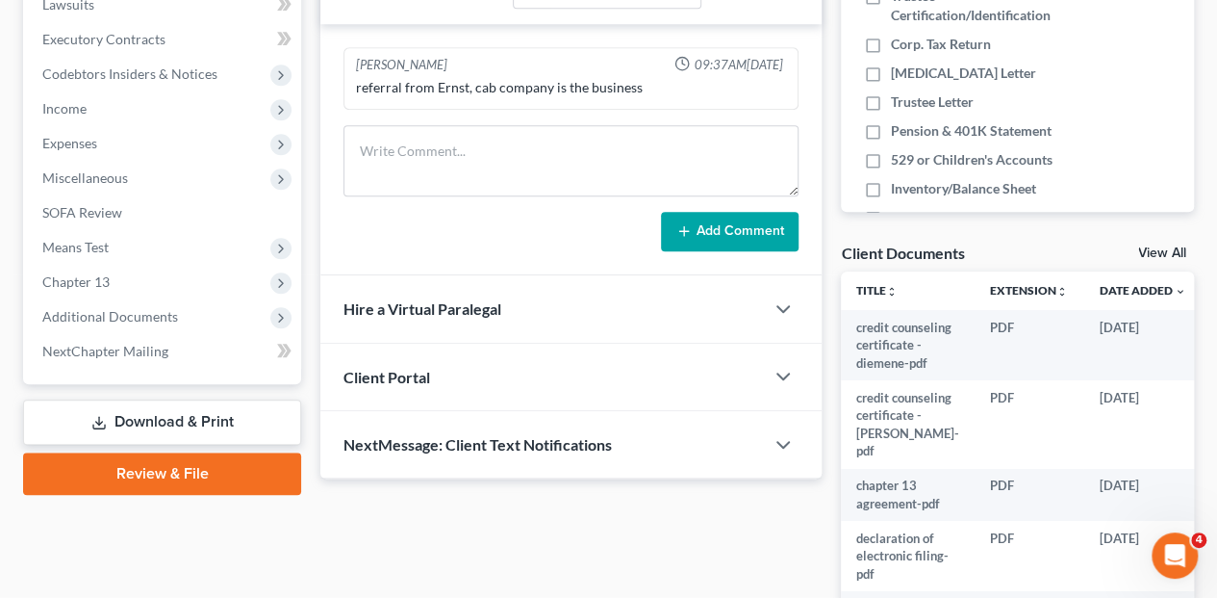
scroll to position [641, 0]
